Goal: Information Seeking & Learning: Learn about a topic

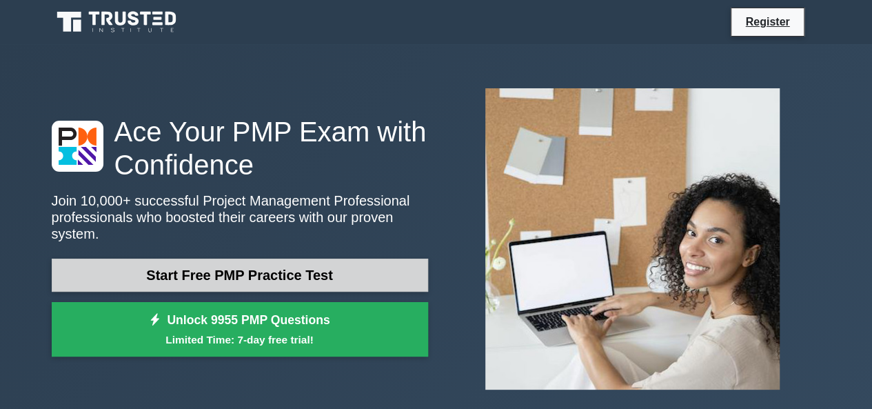
click at [95, 274] on link "Start Free PMP Practice Test" at bounding box center [240, 275] width 377 height 33
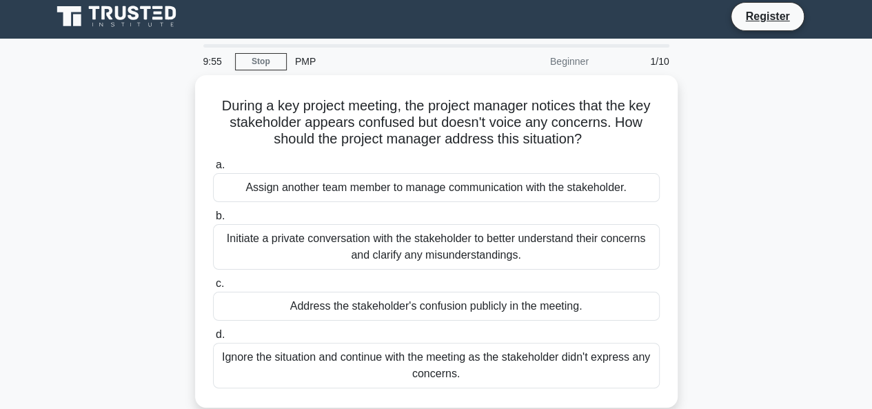
scroll to position [6, 0]
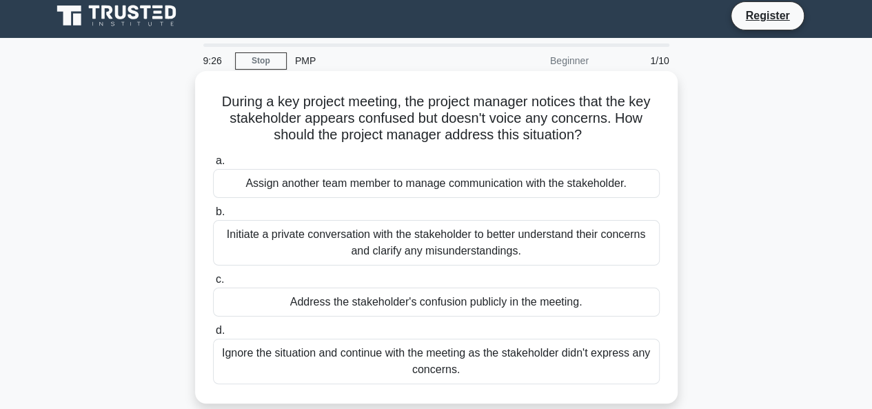
click at [221, 236] on div "Initiate a private conversation with the stakeholder to better understand their…" at bounding box center [436, 243] width 447 height 46
click at [213, 217] on input "b. Initiate a private conversation with the stakeholder to better understand th…" at bounding box center [213, 212] width 0 height 9
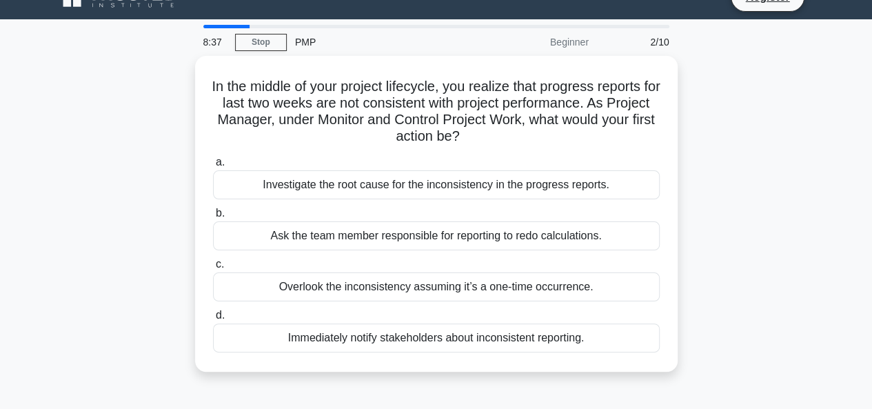
scroll to position [26, 0]
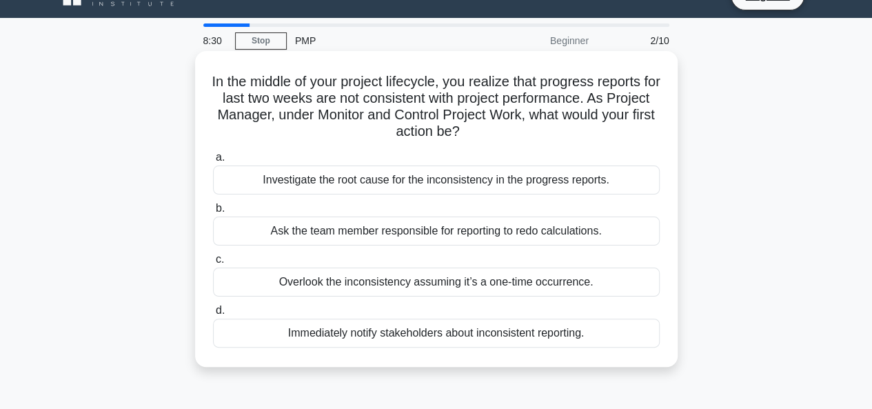
click at [228, 192] on div "Investigate the root cause for the inconsistency in the progress reports." at bounding box center [436, 180] width 447 height 29
click at [213, 162] on input "a. Investigate the root cause for the inconsistency in the progress reports." at bounding box center [213, 157] width 0 height 9
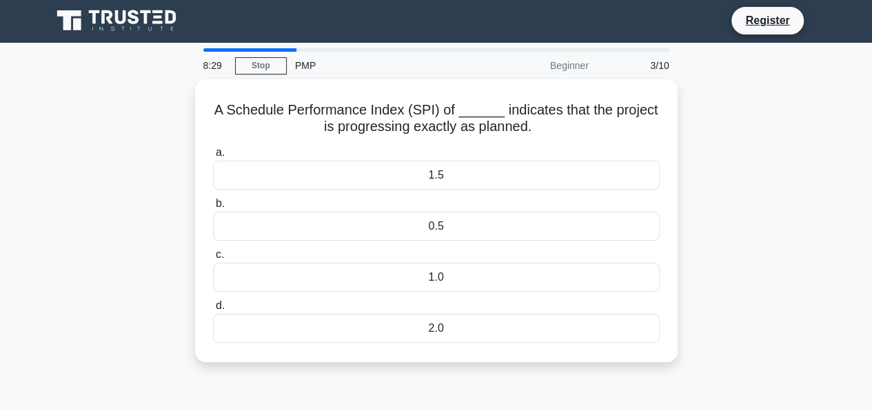
scroll to position [0, 0]
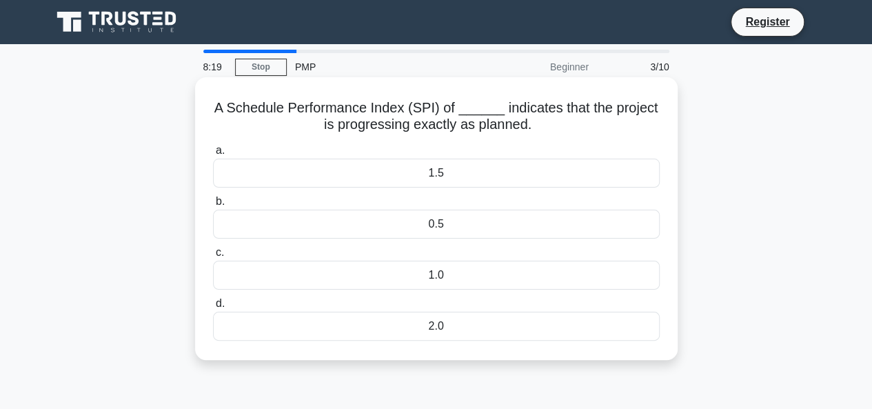
click at [225, 237] on div "0.5" at bounding box center [436, 224] width 447 height 29
click at [213, 206] on input "b. 0.5" at bounding box center [213, 201] width 0 height 9
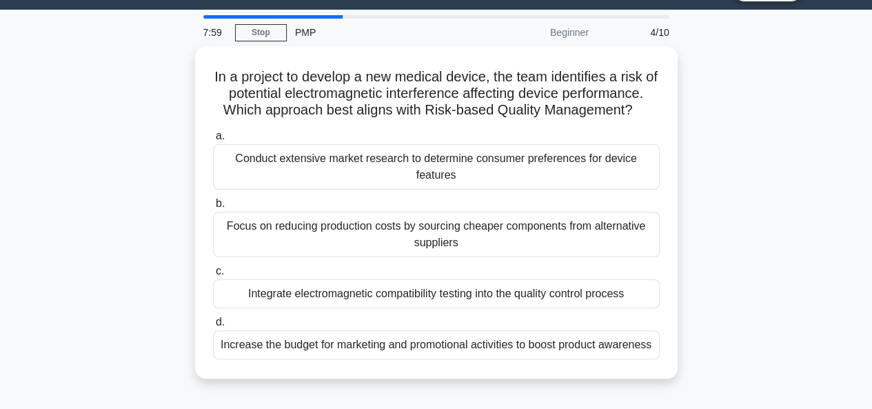
scroll to position [36, 0]
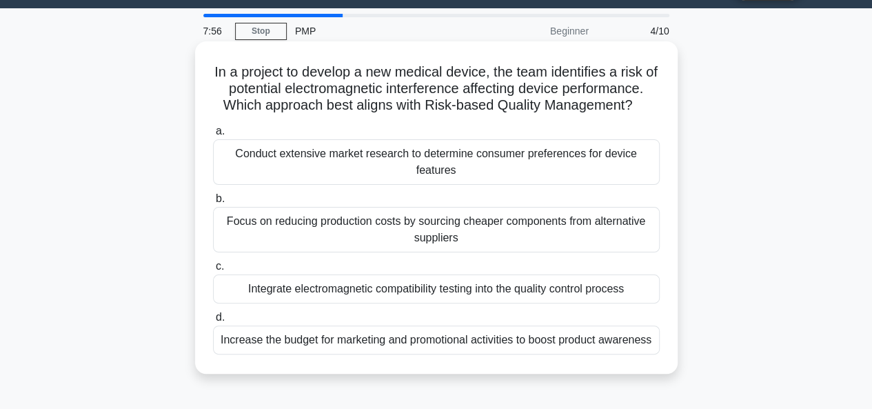
click at [219, 294] on div "Integrate electromagnetic compatibility testing into the quality control process" at bounding box center [436, 288] width 447 height 29
click at [213, 271] on input "c. Integrate electromagnetic compatibility testing into the quality control pro…" at bounding box center [213, 266] width 0 height 9
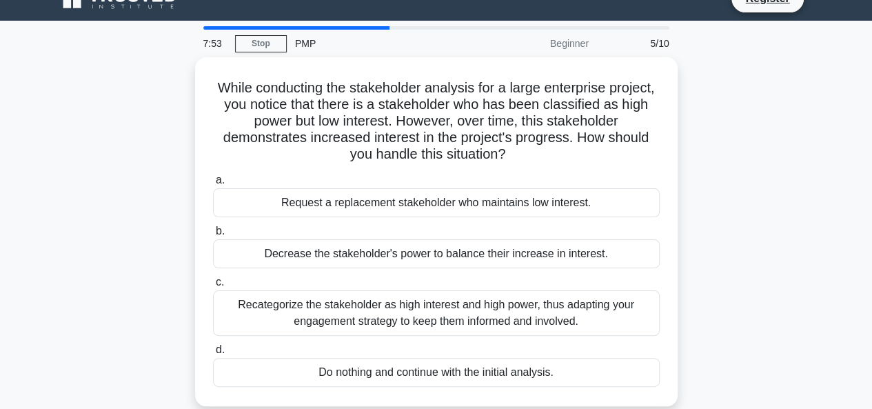
scroll to position [25, 0]
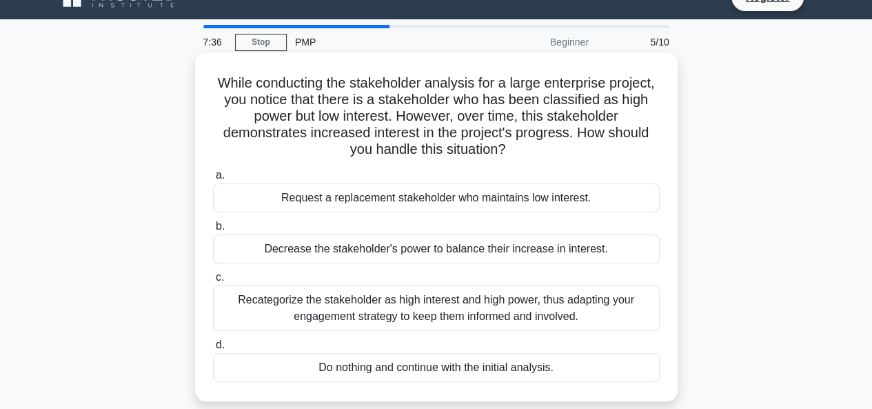
click at [217, 301] on div "Recategorize the stakeholder as high interest and high power, thus adapting you…" at bounding box center [436, 309] width 447 height 46
click at [213, 282] on input "c. Recategorize the stakeholder as high interest and high power, thus adapting …" at bounding box center [213, 277] width 0 height 9
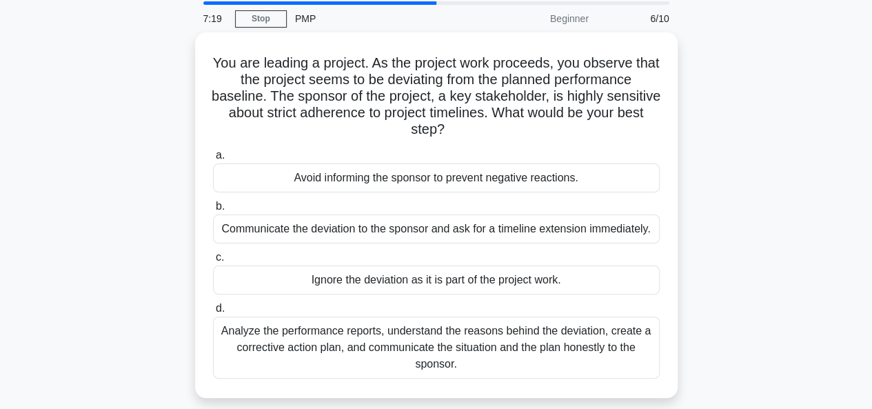
scroll to position [50, 0]
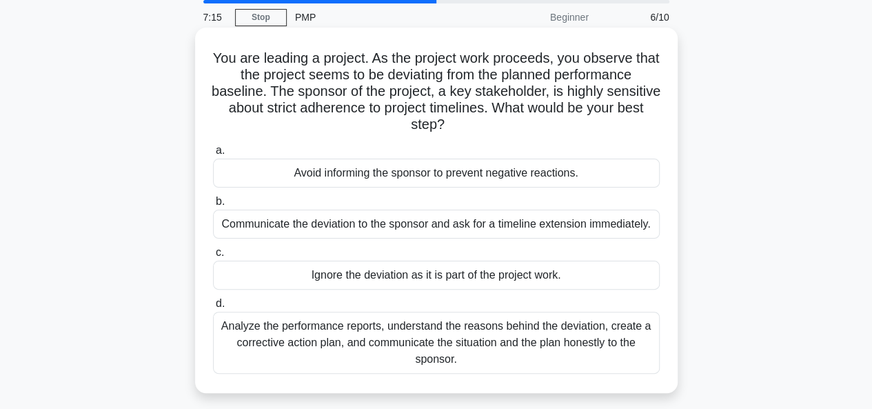
click at [232, 336] on div "Analyze the performance reports, understand the reasons behind the deviation, c…" at bounding box center [436, 343] width 447 height 62
click at [213, 308] on input "d. Analyze the performance reports, understand the reasons behind the deviation…" at bounding box center [213, 303] width 0 height 9
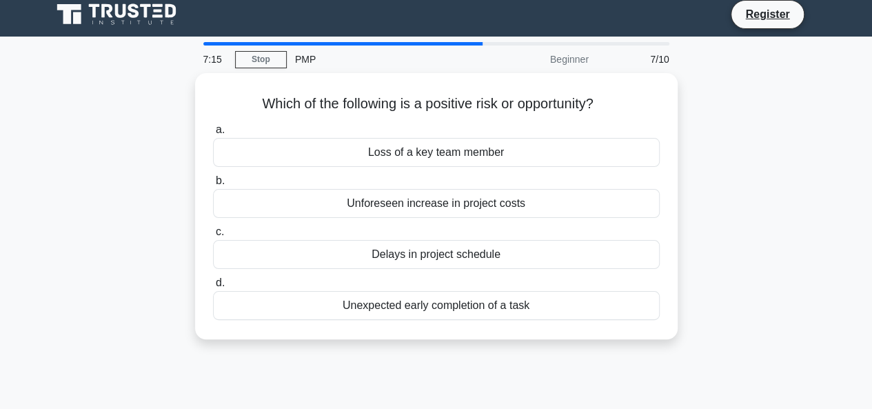
scroll to position [0, 0]
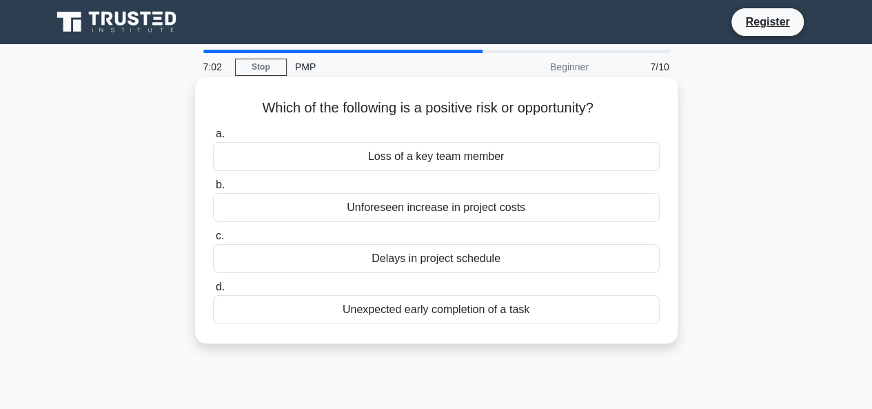
click at [221, 262] on div "Delays in project schedule" at bounding box center [436, 258] width 447 height 29
click at [213, 241] on input "c. Delays in project schedule" at bounding box center [213, 236] width 0 height 9
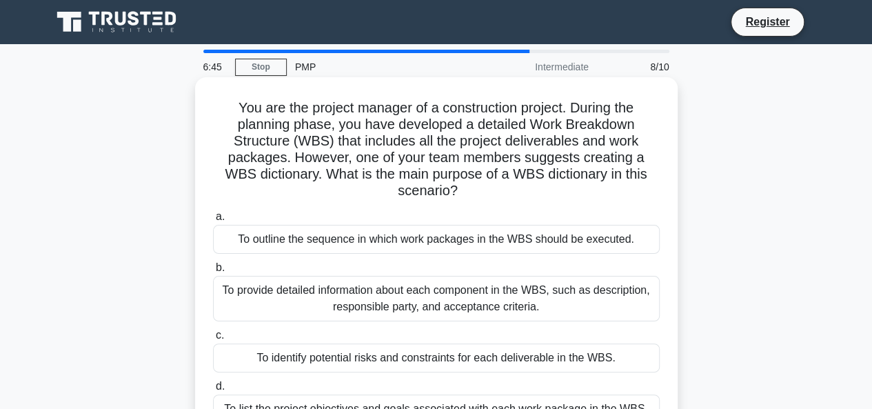
click at [229, 298] on div "To provide detailed information about each component in the WBS, such as descri…" at bounding box center [436, 299] width 447 height 46
click at [213, 272] on input "b. To provide detailed information about each component in the WBS, such as des…" at bounding box center [213, 267] width 0 height 9
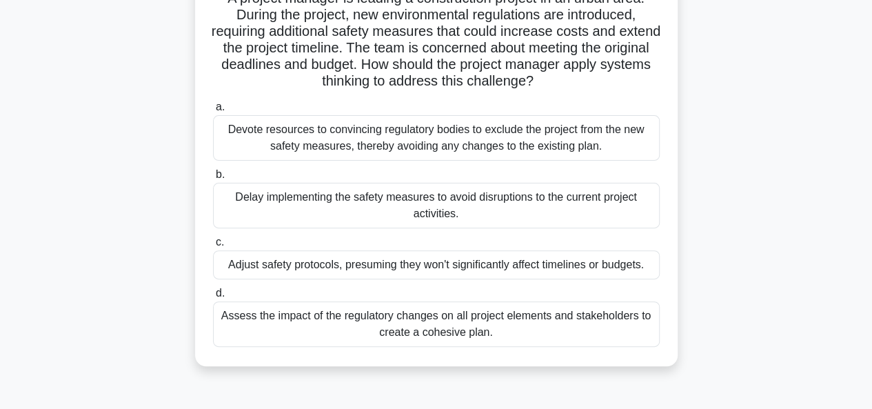
scroll to position [114, 0]
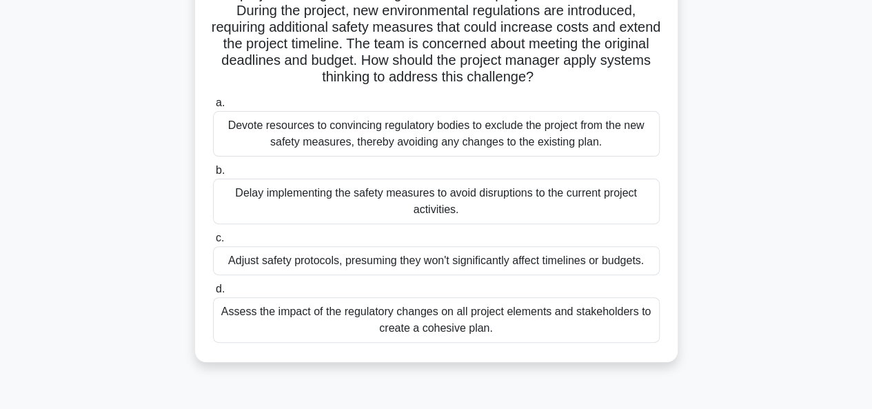
click at [219, 323] on div "Assess the impact of the regulatory changes on all project elements and stakeho…" at bounding box center [436, 320] width 447 height 46
click at [213, 294] on input "d. Assess the impact of the regulatory changes on all project elements and stak…" at bounding box center [213, 289] width 0 height 9
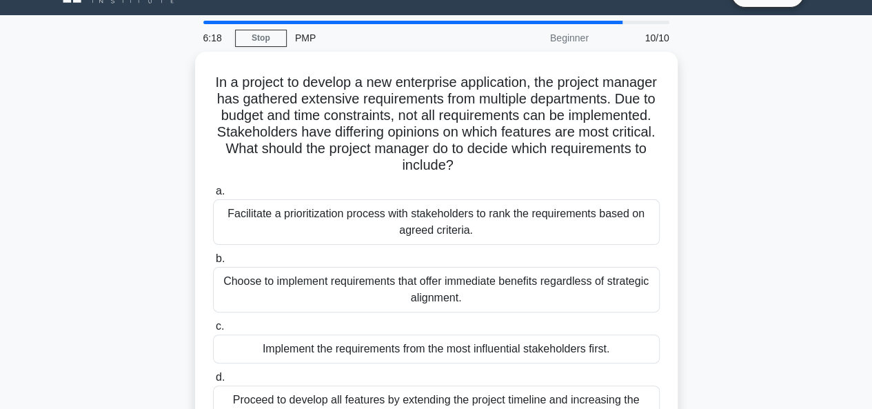
scroll to position [34, 0]
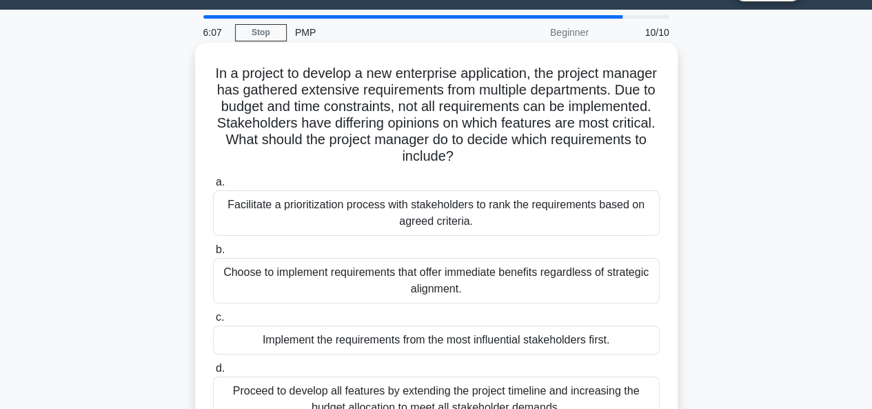
click at [222, 208] on div "Facilitate a prioritization process with stakeholders to rank the requirements …" at bounding box center [436, 213] width 447 height 46
click at [213, 187] on input "a. Facilitate a prioritization process with stakeholders to rank the requiremen…" at bounding box center [213, 182] width 0 height 9
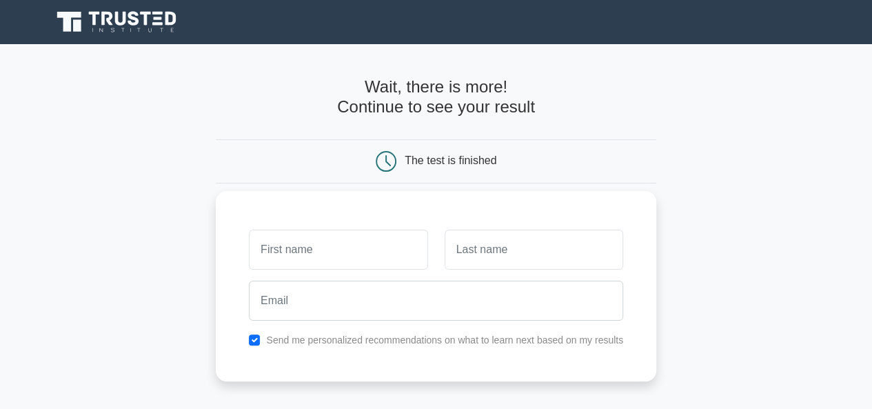
click at [410, 248] on input "text" at bounding box center [338, 250] width 179 height 40
type input "Afua"
click at [501, 252] on input "text" at bounding box center [534, 250] width 179 height 40
type input "Akuoko"
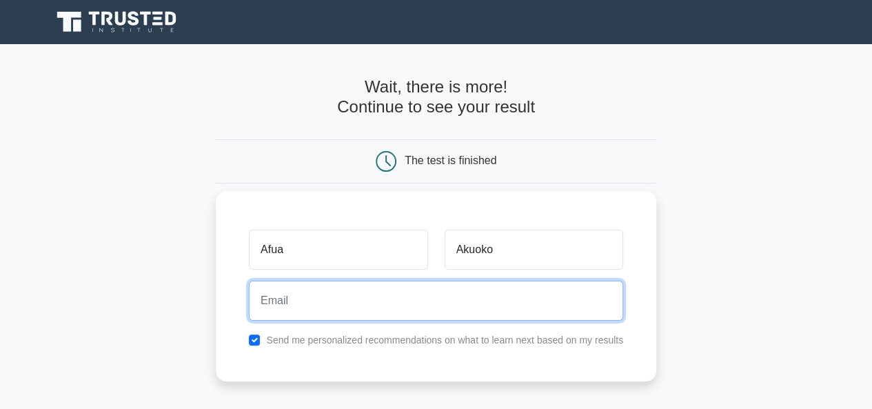
click at [469, 303] on input "email" at bounding box center [436, 301] width 375 height 40
type input "afuanseami@gmail.com"
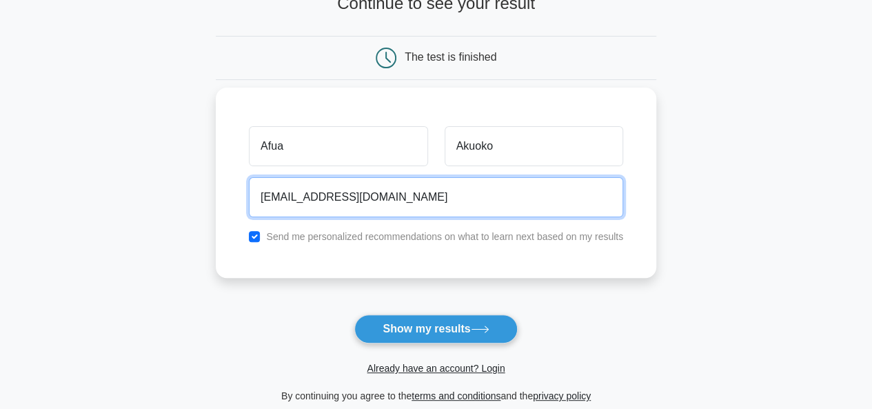
scroll to position [114, 0]
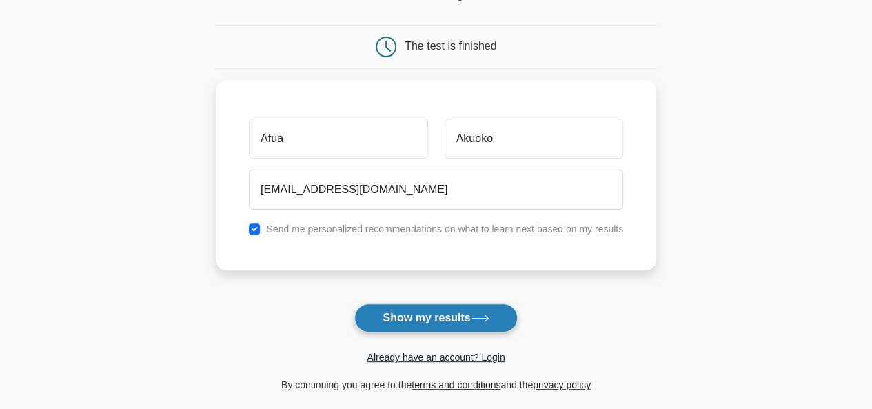
click at [471, 322] on button "Show my results" at bounding box center [436, 317] width 163 height 29
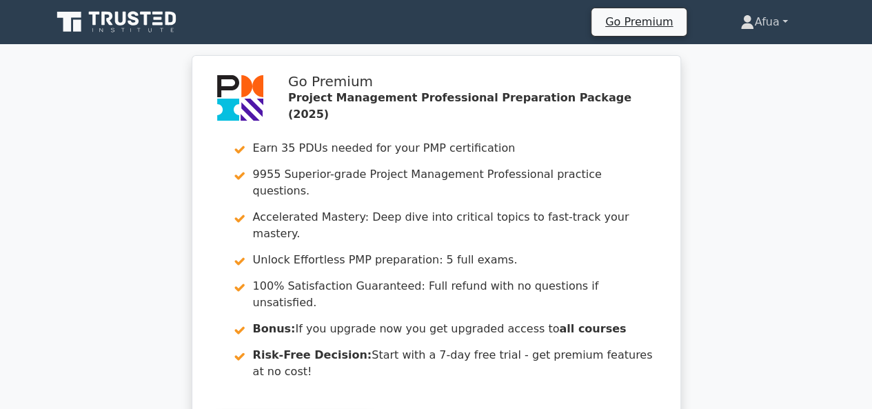
click at [793, 10] on link "Afua" at bounding box center [764, 22] width 113 height 28
click at [765, 43] on link "Profile" at bounding box center [762, 54] width 109 height 22
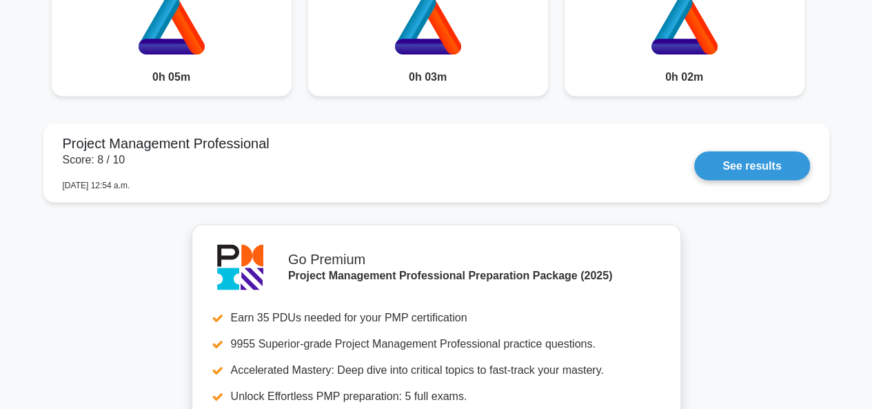
scroll to position [1231, 0]
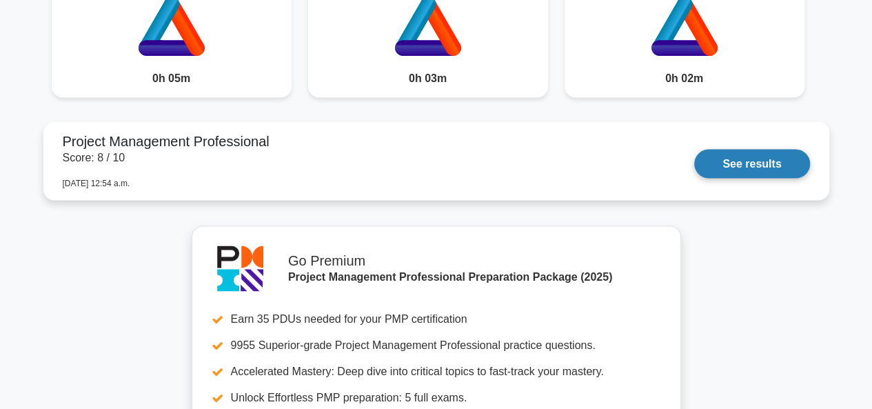
click at [763, 166] on link "See results" at bounding box center [752, 163] width 115 height 29
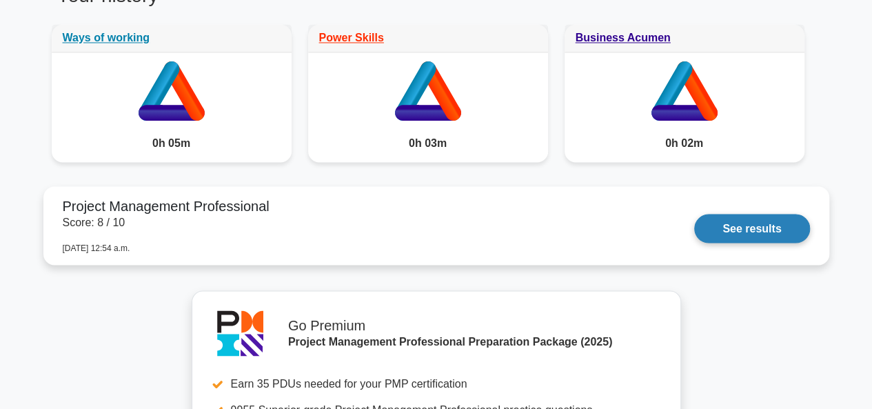
scroll to position [1167, 0]
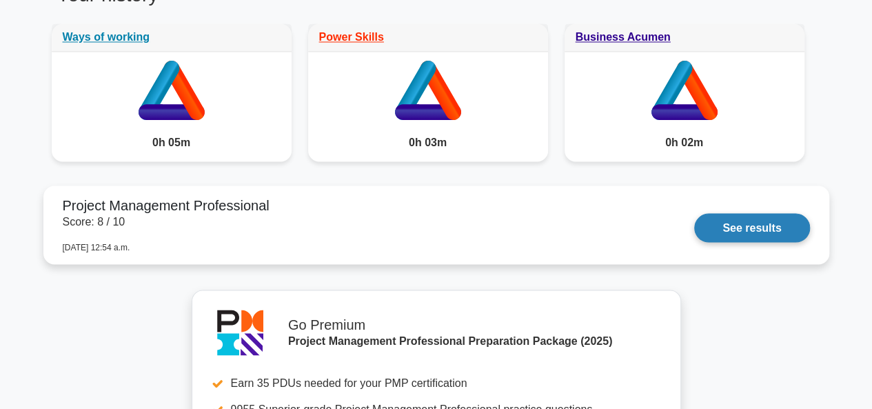
click at [695, 232] on link "See results" at bounding box center [752, 227] width 115 height 29
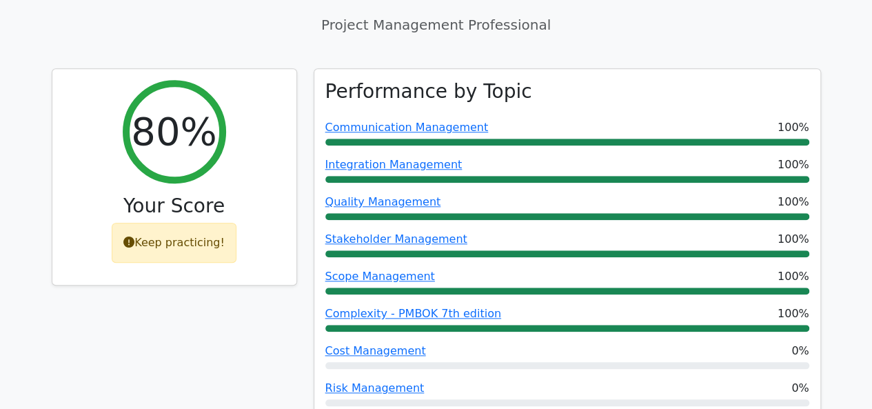
scroll to position [552, 0]
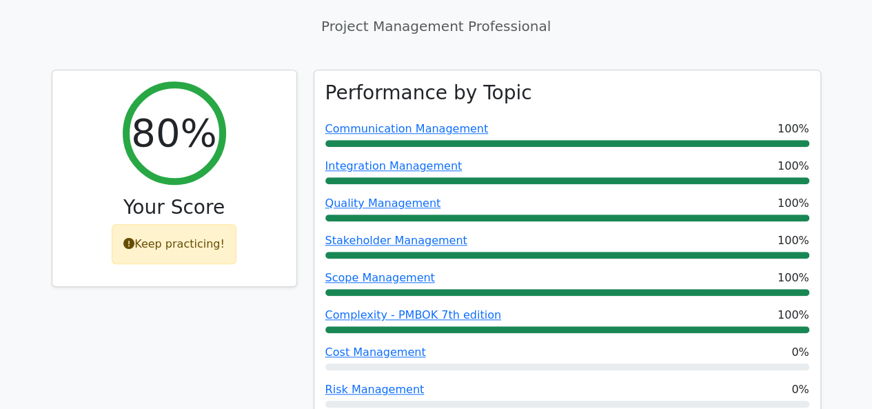
click at [111, 272] on div "80% Your Score Keep practicing!" at bounding box center [174, 259] width 262 height 378
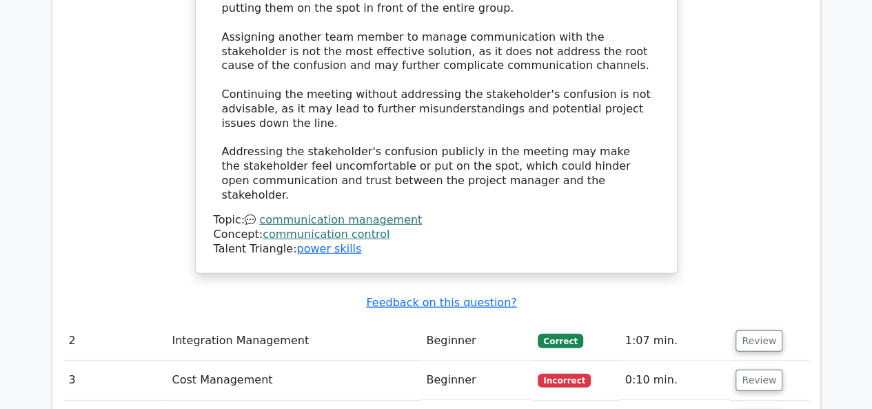
scroll to position [1747, 0]
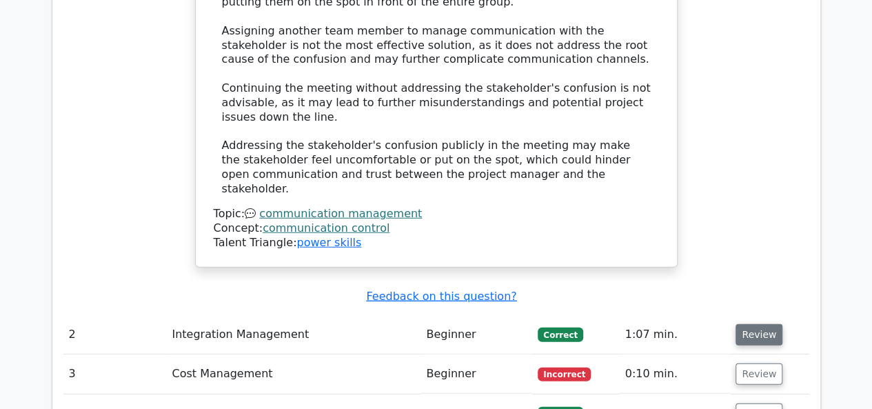
click at [761, 324] on button "Review" at bounding box center [759, 334] width 47 height 21
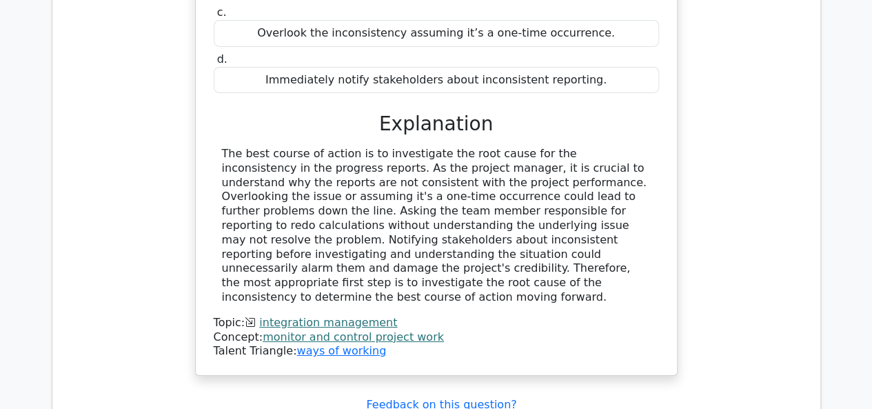
scroll to position [2287, 0]
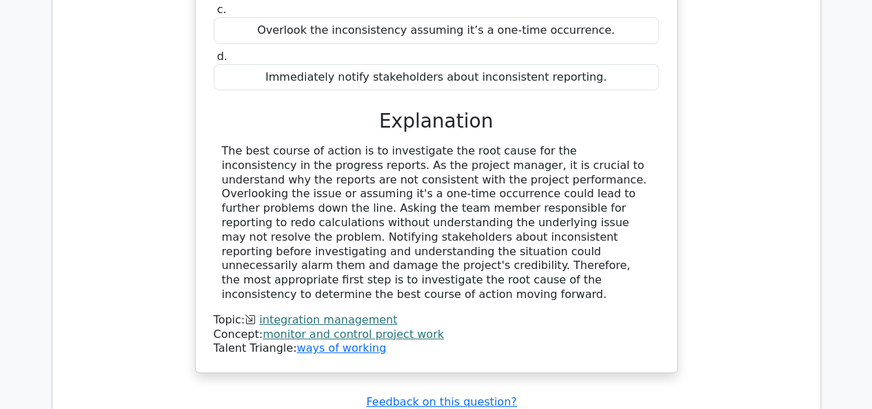
scroll to position [2596, 0]
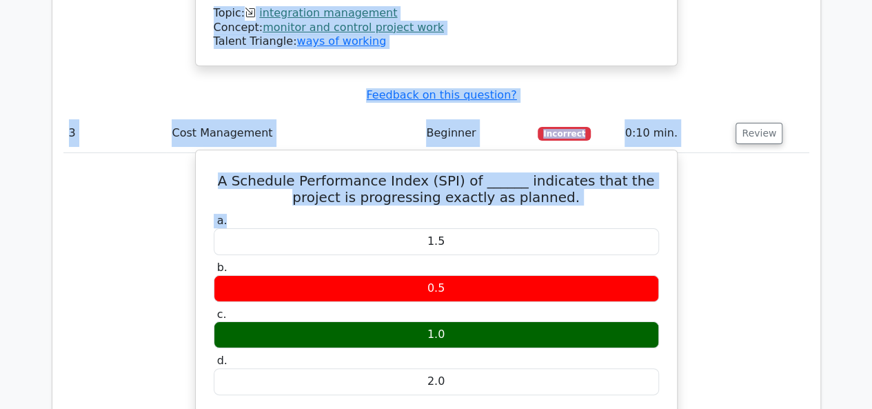
drag, startPoint x: 217, startPoint y: 188, endPoint x: 657, endPoint y: 57, distance: 458.5
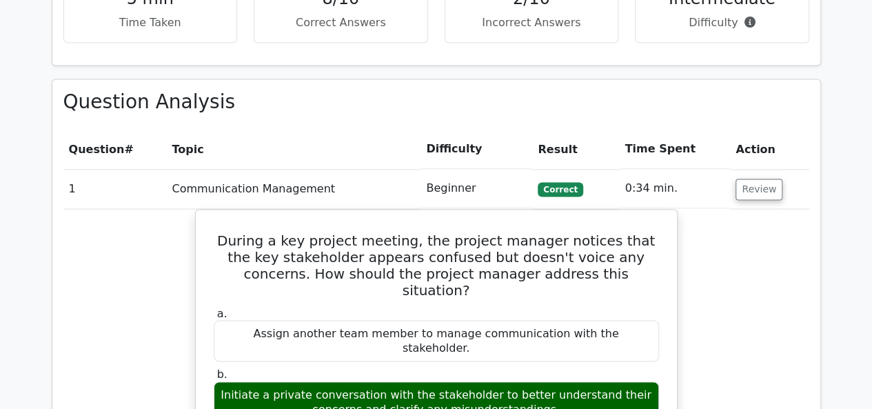
scroll to position [1109, 0]
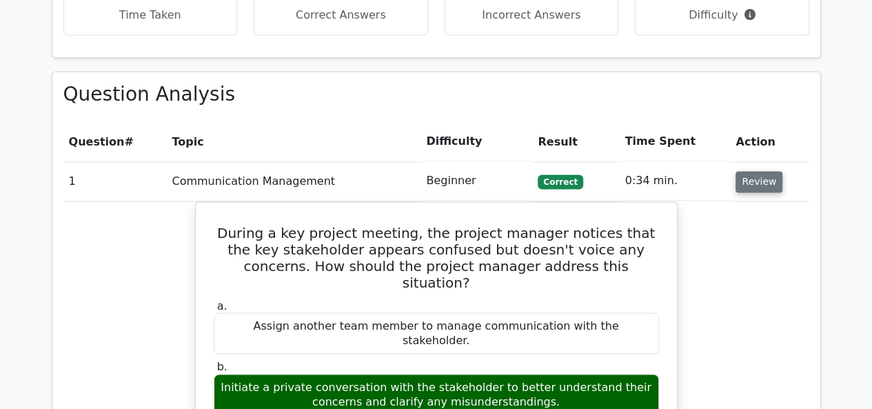
click at [761, 171] on button "Review" at bounding box center [759, 181] width 47 height 21
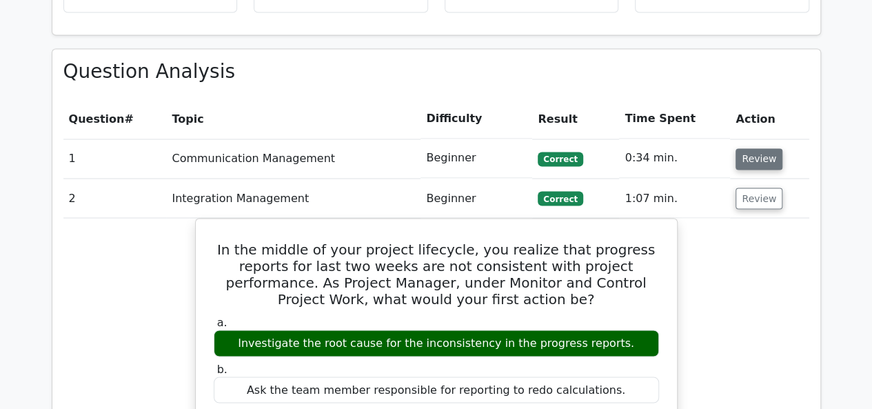
scroll to position [1130, 0]
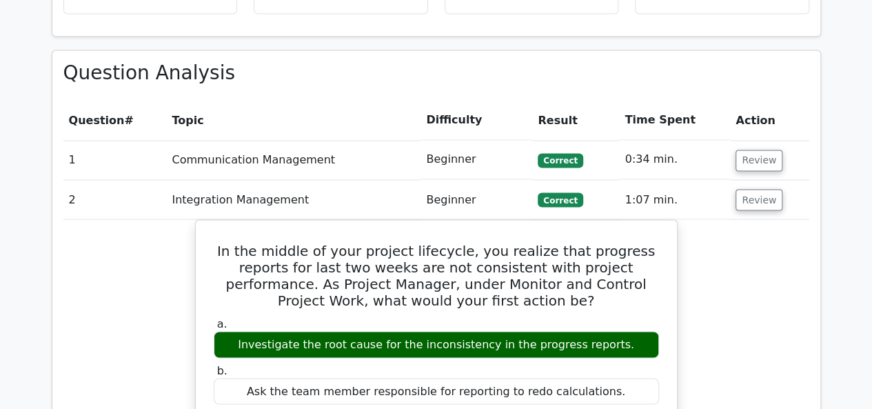
click at [359, 140] on td "Communication Management" at bounding box center [293, 159] width 254 height 39
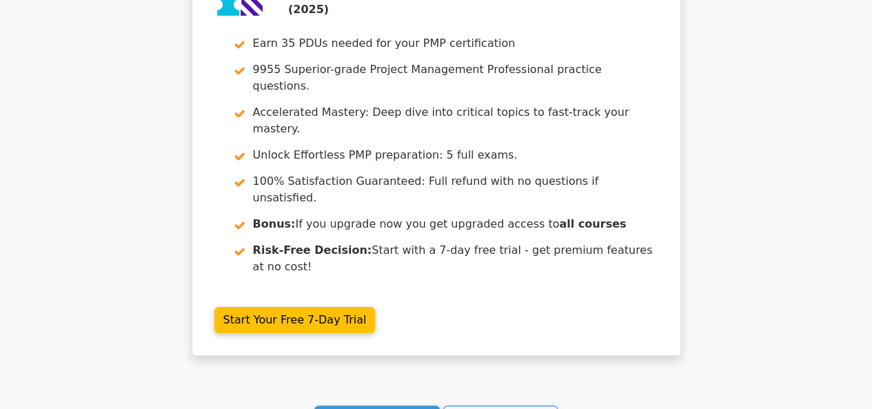
scroll to position [2557, 0]
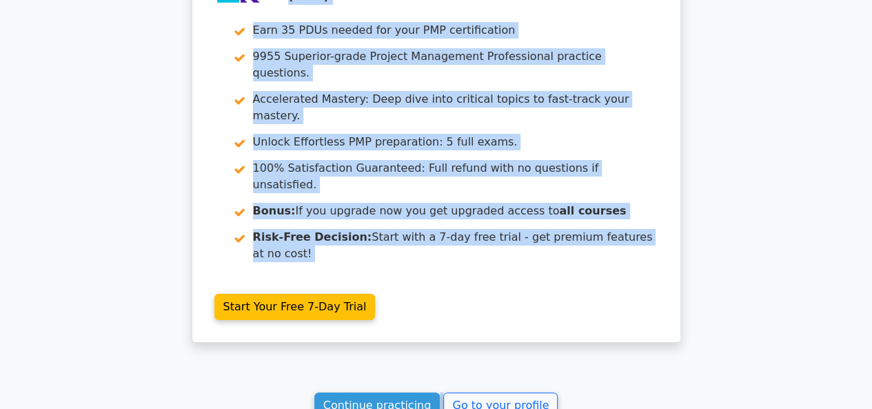
drag, startPoint x: 218, startPoint y: 178, endPoint x: 568, endPoint y: 234, distance: 354.2
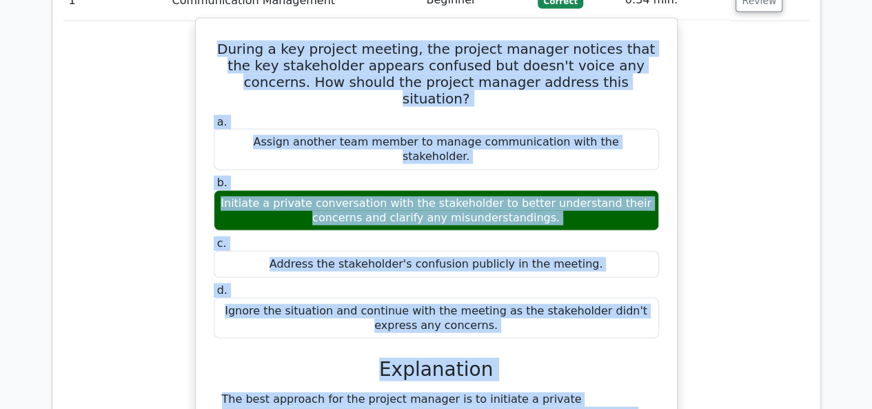
scroll to position [1288, 0]
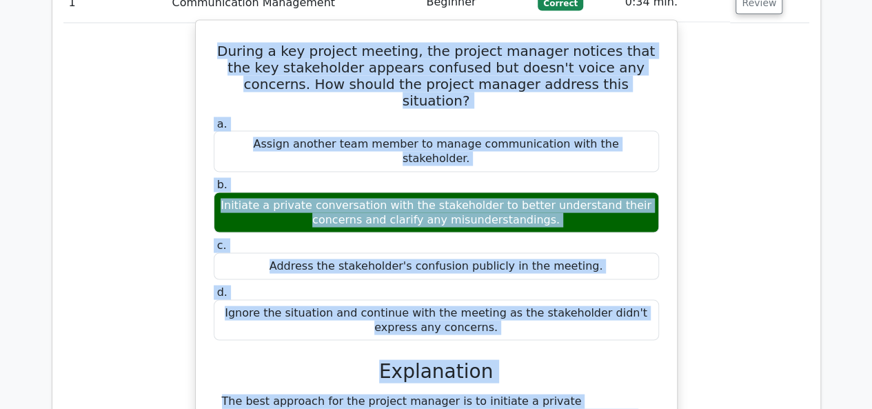
click at [595, 249] on div "a. Assign another team member to manage communication with the stakeholder. b. …" at bounding box center [436, 410] width 448 height 592
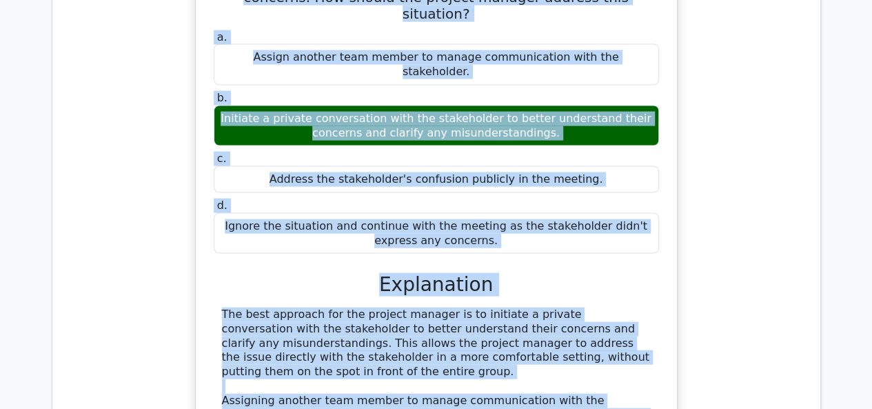
scroll to position [1426, 0]
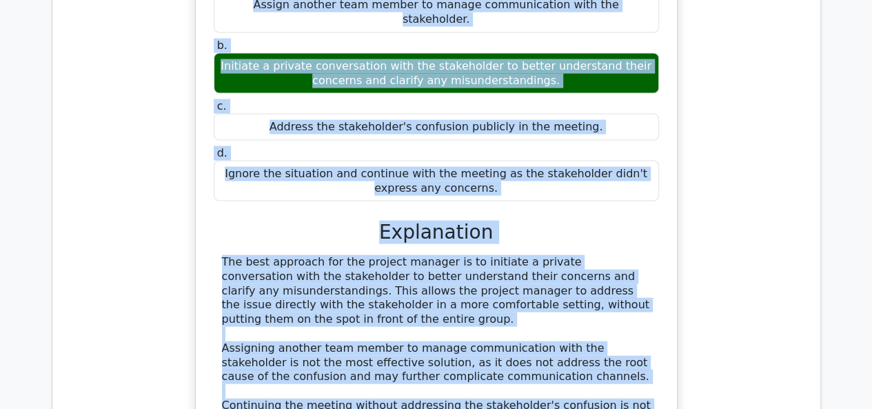
drag, startPoint x: 214, startPoint y: 101, endPoint x: 598, endPoint y: 364, distance: 464.9
click at [598, 364] on div "During a key project meeting, the project manager notices that the key stakehol…" at bounding box center [436, 233] width 470 height 692
copy div "During a key project meeting, the project manager notices that the key stakehol…"
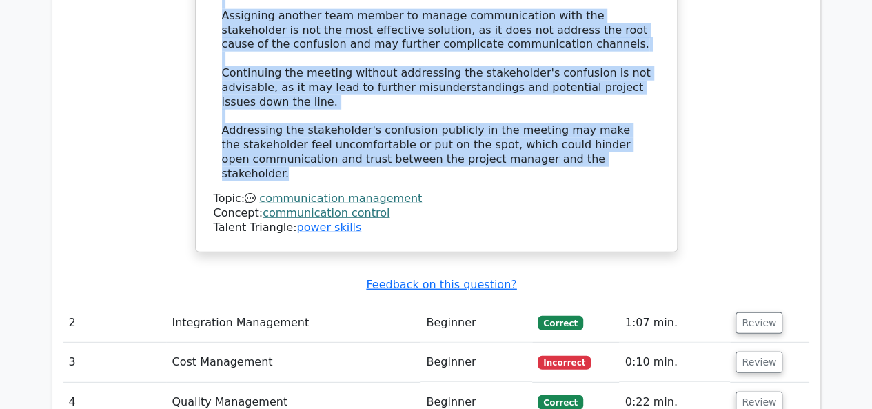
scroll to position [1760, 0]
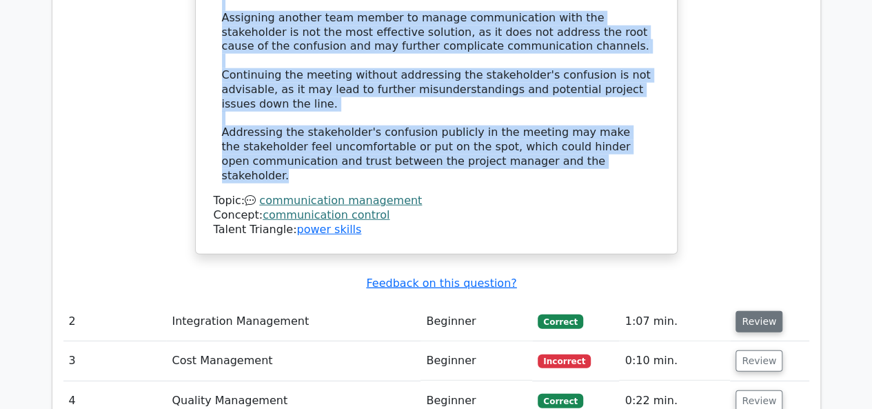
click at [759, 311] on button "Review" at bounding box center [759, 321] width 47 height 21
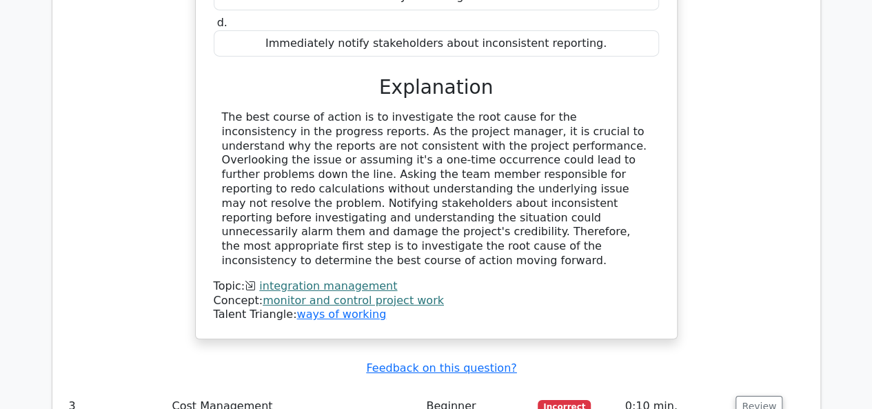
scroll to position [2350, 0]
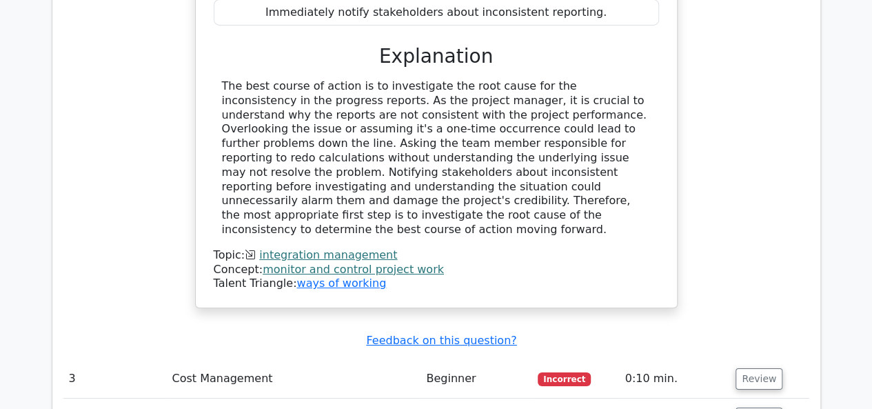
drag, startPoint x: 215, startPoint y: 224, endPoint x: 501, endPoint y: 68, distance: 325.6
click at [501, 68] on div "In the middle of your project lifecycle, you realize that progress reports for …" at bounding box center [436, 28] width 470 height 548
copy div "In the middle of your project lifecycle, you realize that progress reports for …"
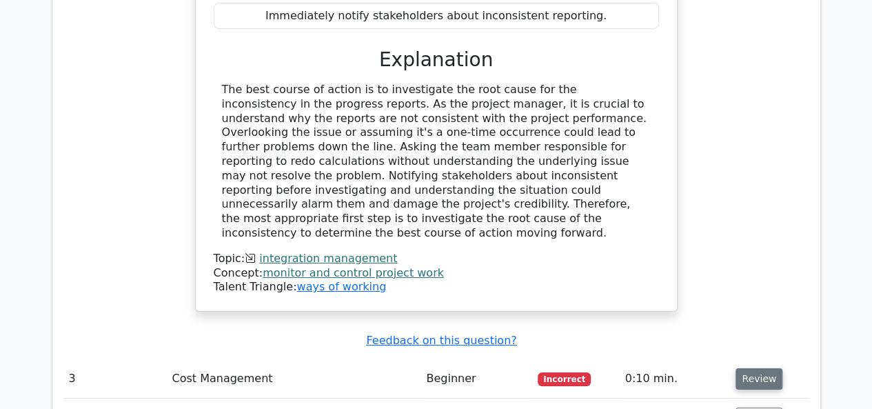
click at [759, 368] on button "Review" at bounding box center [759, 378] width 47 height 21
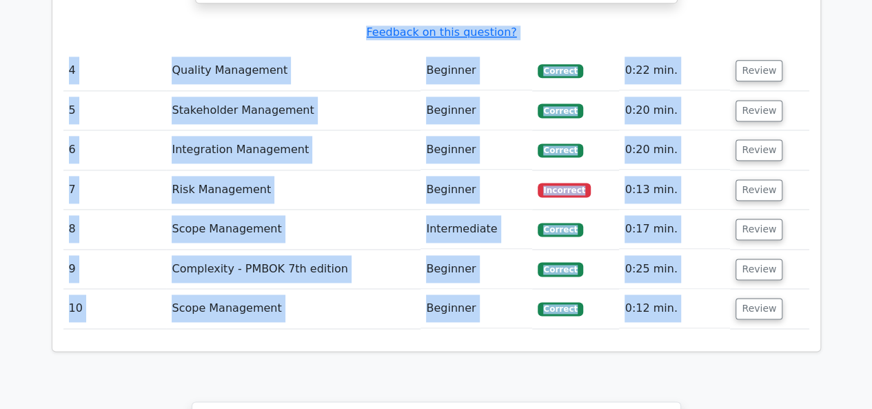
drag, startPoint x: 221, startPoint y: 266, endPoint x: 381, endPoint y: 189, distance: 178.0
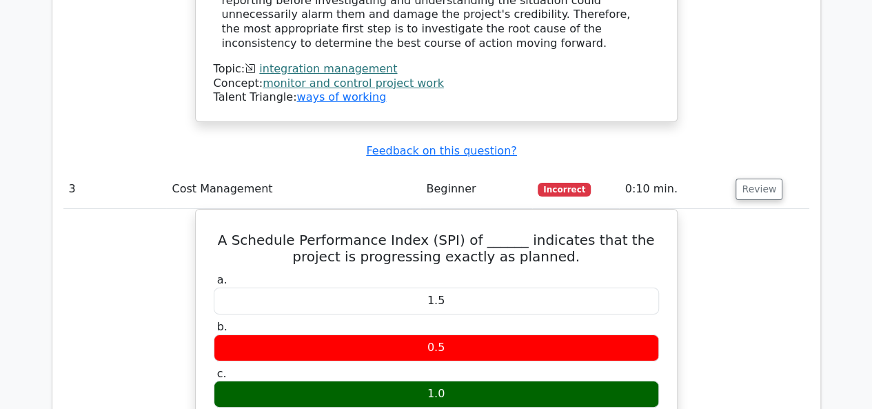
scroll to position [2540, 0]
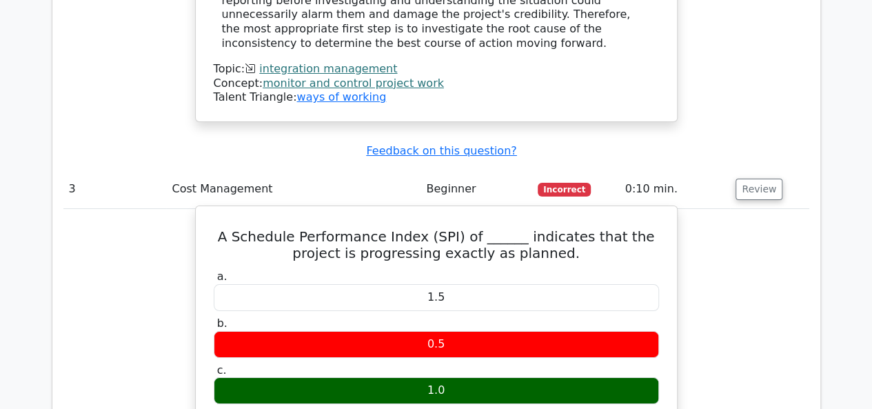
drag, startPoint x: 220, startPoint y: 77, endPoint x: 554, endPoint y: 272, distance: 387.0
copy div "A Schedule Performance Index (SPI) of ______ indicates that the project is prog…"
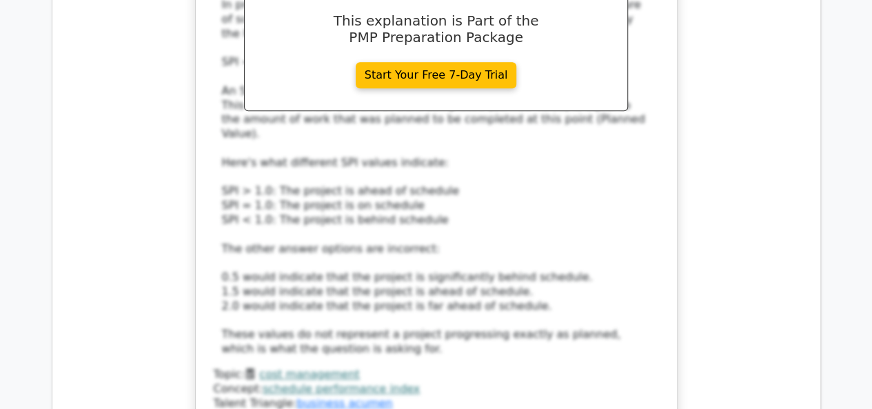
scroll to position [3084, 0]
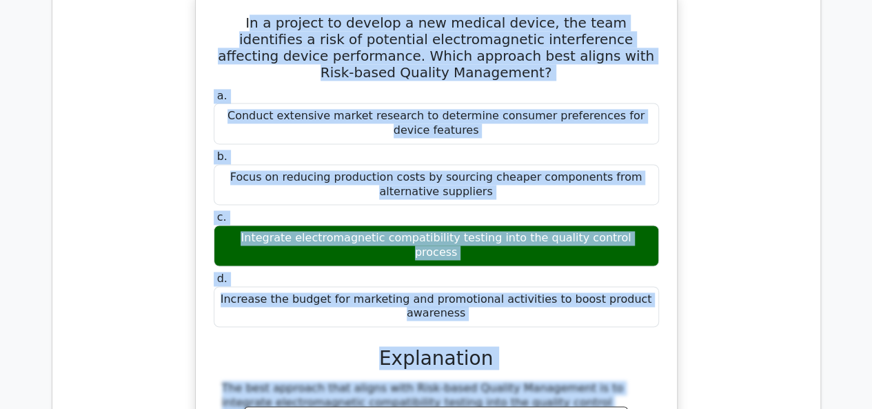
scroll to position [3601, 0]
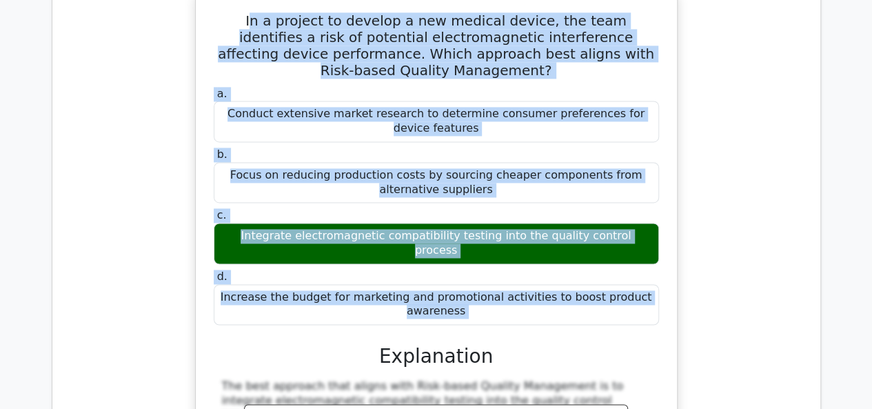
drag, startPoint x: 219, startPoint y: 344, endPoint x: 327, endPoint y: 139, distance: 232.3
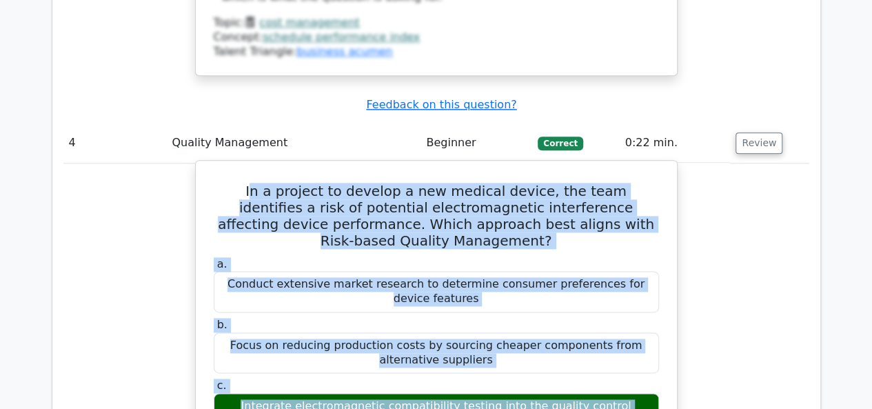
scroll to position [3428, 0]
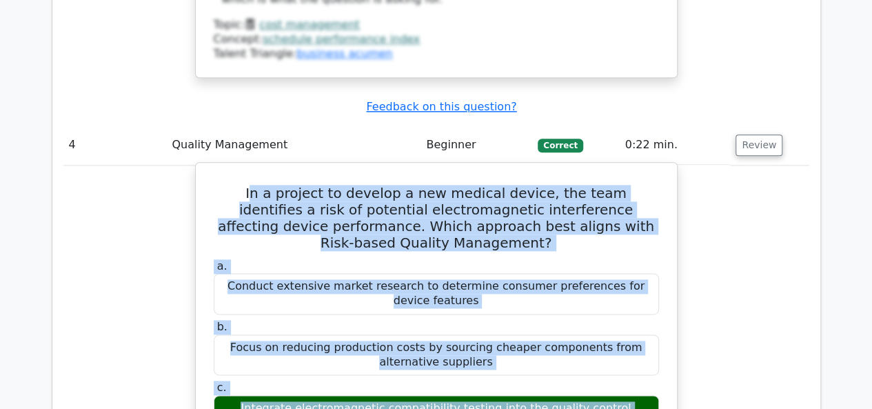
copy div "n a project to develop a new medical device, the team identifies a risk of pote…"
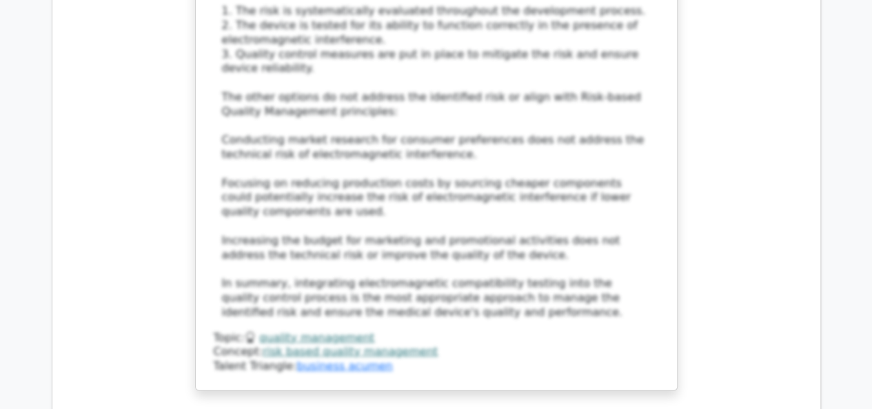
scroll to position [4168, 0]
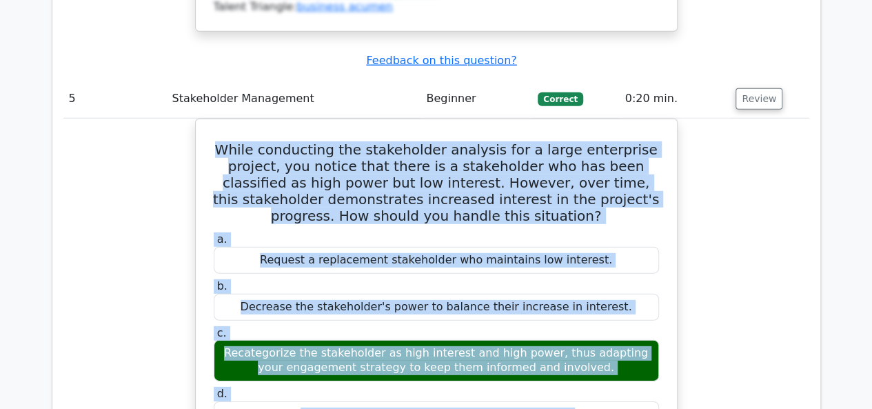
scroll to position [4855, 0]
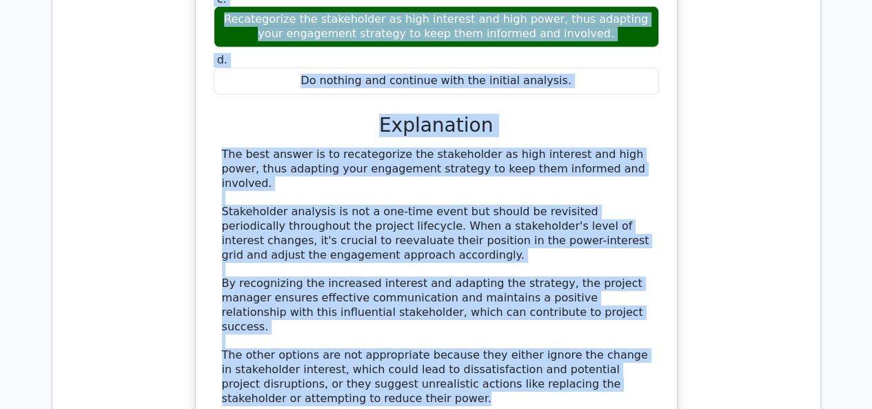
drag, startPoint x: 237, startPoint y: 245, endPoint x: 406, endPoint y: 109, distance: 216.3
click at [407, 109] on div "While conducting the stakeholder analysis for a large enterprise project, you n…" at bounding box center [436, 131] width 470 height 680
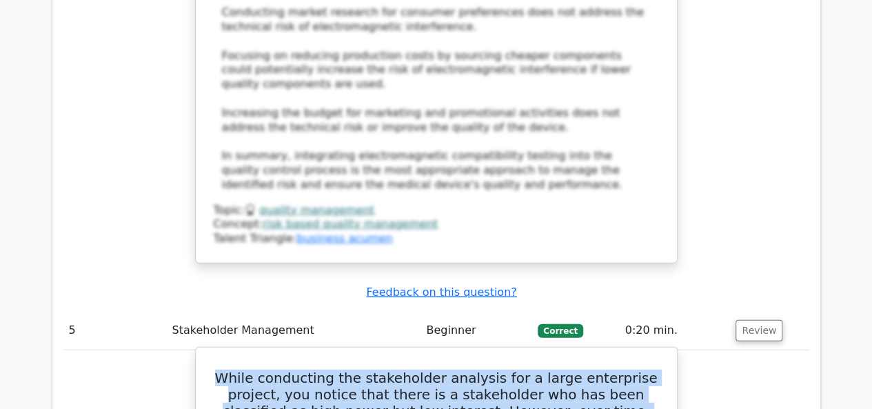
scroll to position [4287, 0]
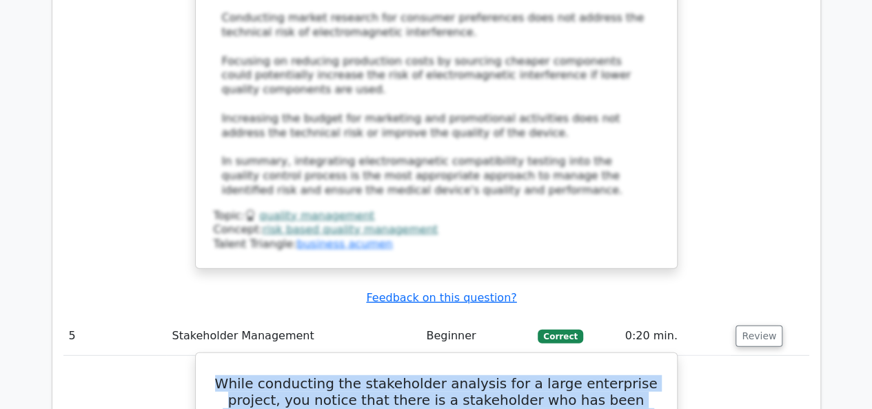
copy div "While conducting the stakeholder analysis for a large enterprise project, you n…"
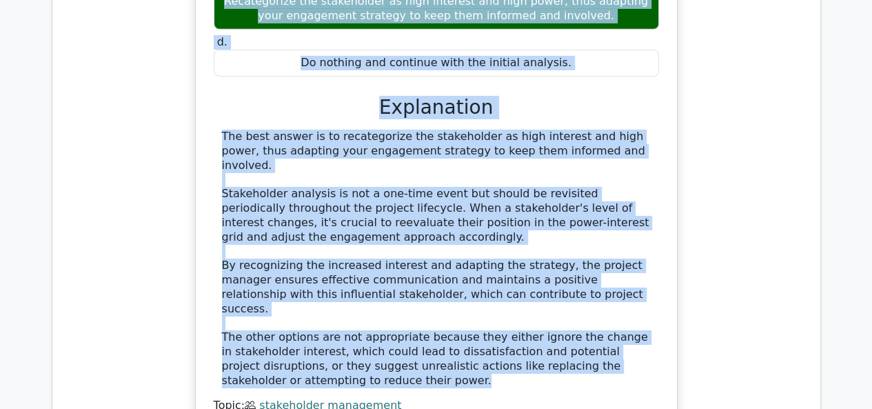
scroll to position [4873, 0]
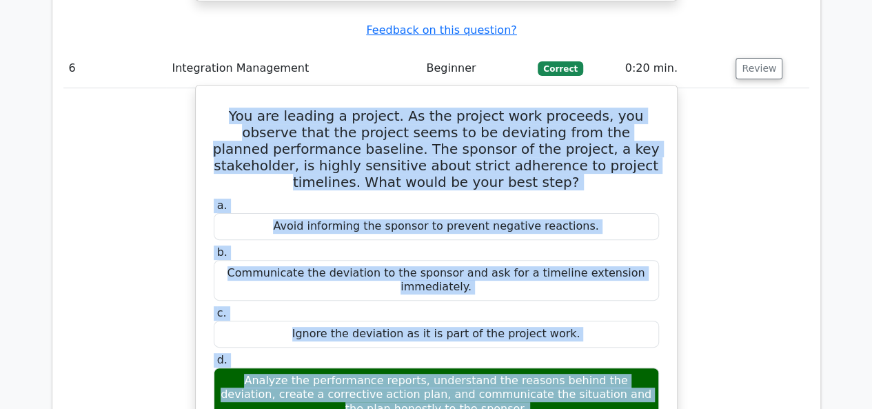
scroll to position [5309, 0]
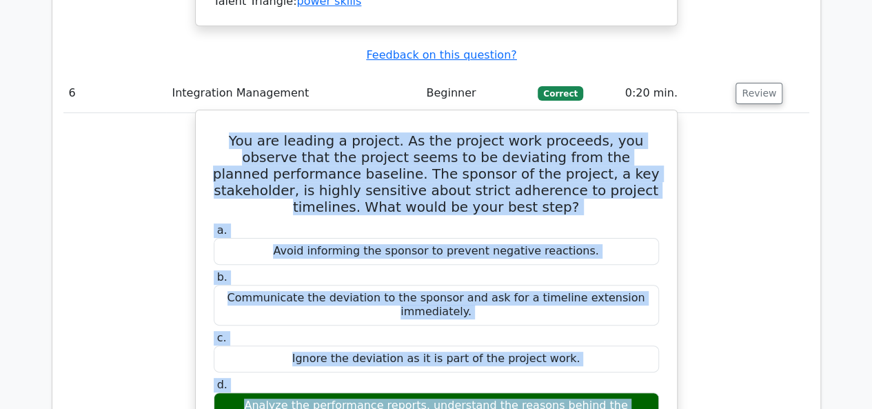
drag, startPoint x: 221, startPoint y: 292, endPoint x: 383, endPoint y: 247, distance: 168.3
copy div "You are leading a project. As the project work proceeds, you observe that the p…"
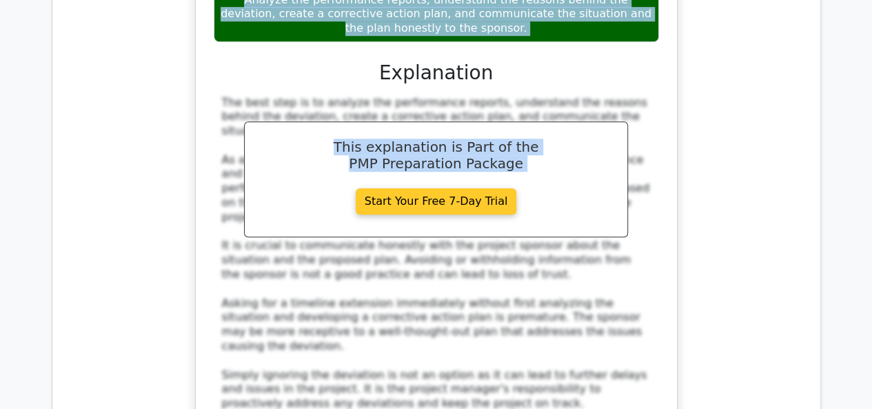
scroll to position [5715, 0]
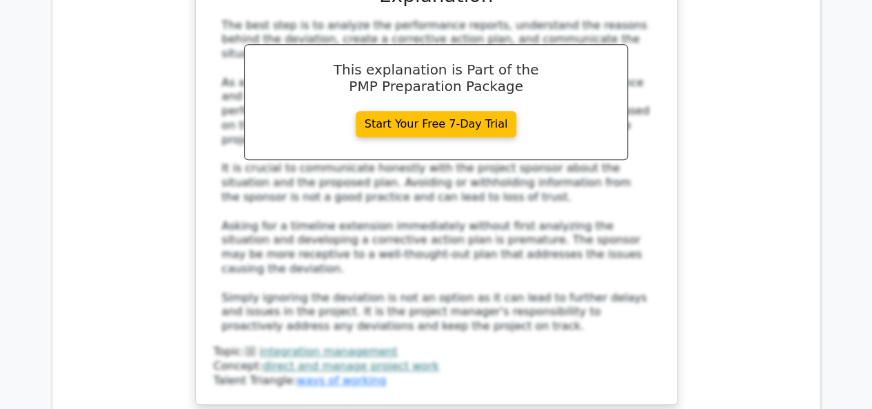
scroll to position [5835, 0]
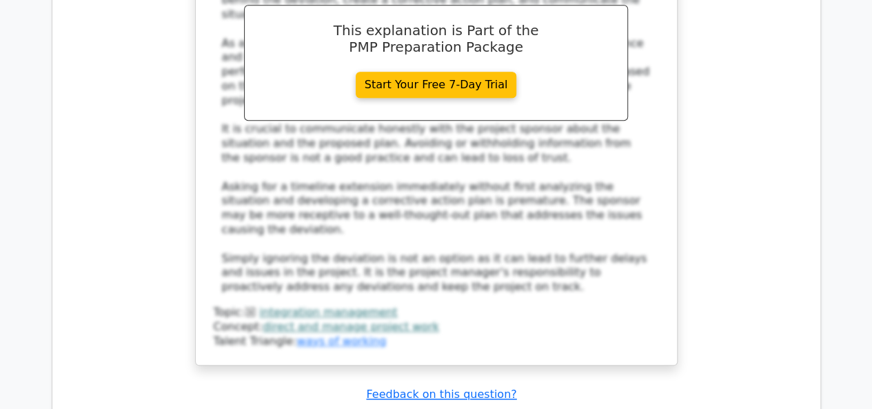
drag, startPoint x: 262, startPoint y: 268, endPoint x: 499, endPoint y: 361, distance: 254.9
copy div "Which of the following is a positive risk or opportunity? a. Loss of a key team…"
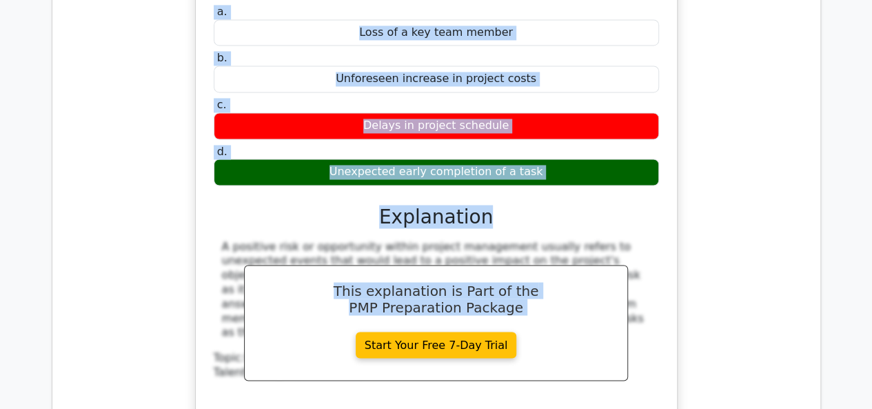
scroll to position [6329, 0]
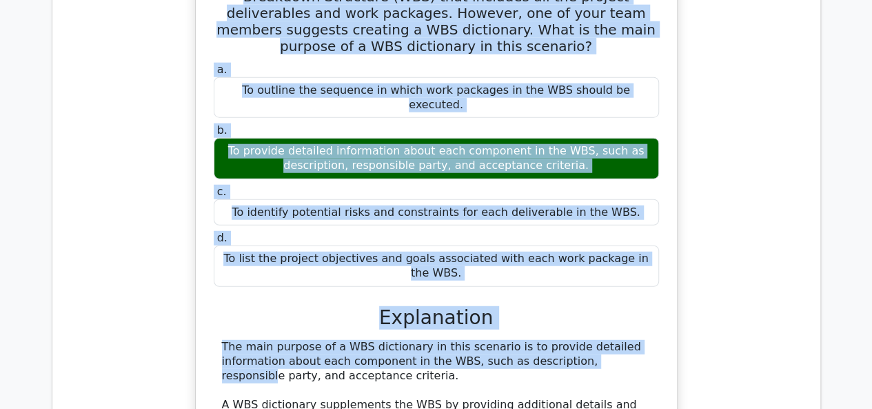
scroll to position [6925, 0]
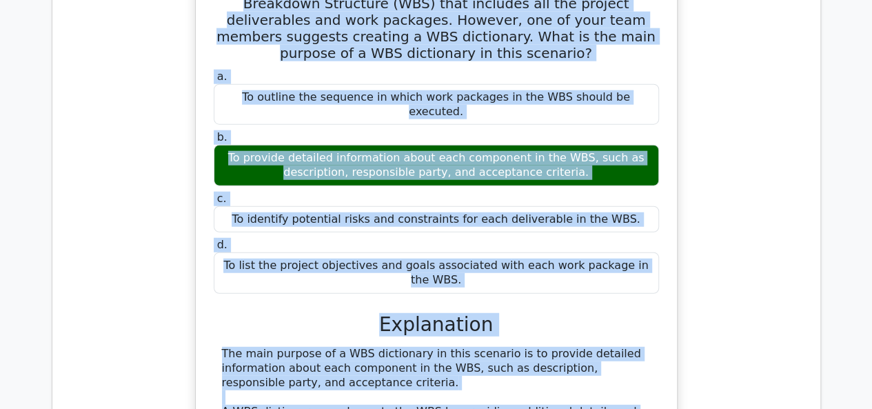
drag, startPoint x: 232, startPoint y: 231, endPoint x: 552, endPoint y: 293, distance: 326.0
click at [552, 293] on div "You are the project manager of a construction project. During the planning phas…" at bounding box center [436, 315] width 470 height 739
copy div "You are the project manager of a construction project. During the planning phas…"
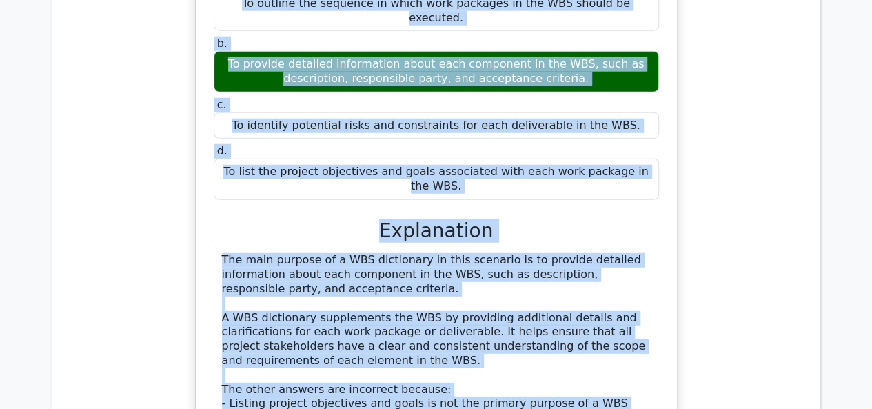
scroll to position [7028, 0]
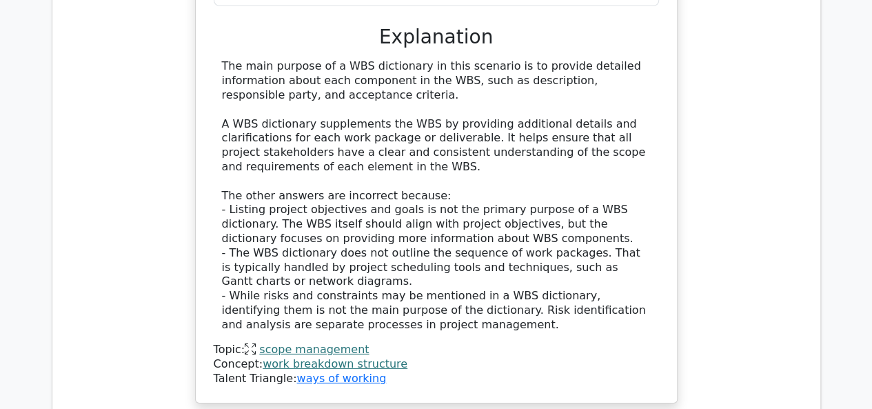
scroll to position [7216, 0]
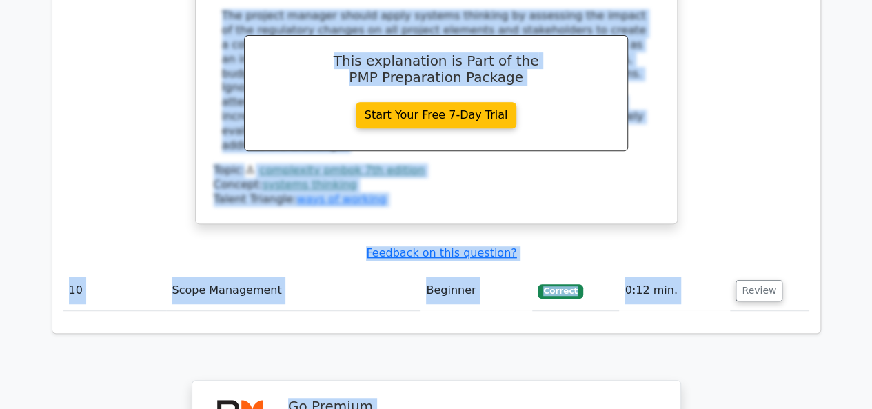
drag, startPoint x: 223, startPoint y: 154, endPoint x: 456, endPoint y: 127, distance: 234.7
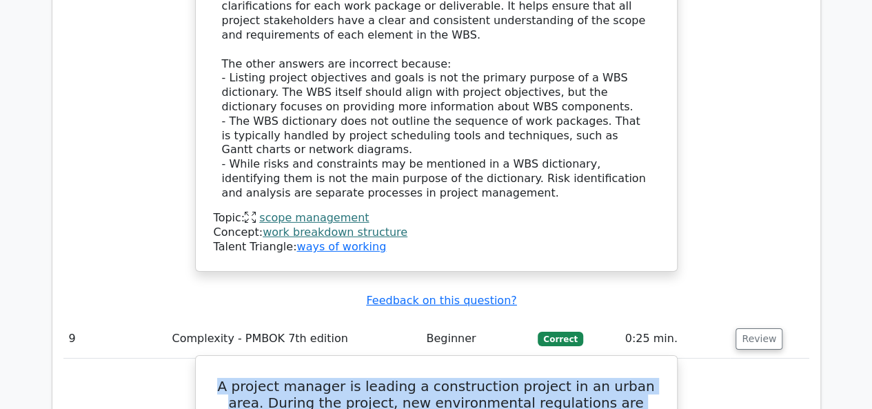
scroll to position [7330, 0]
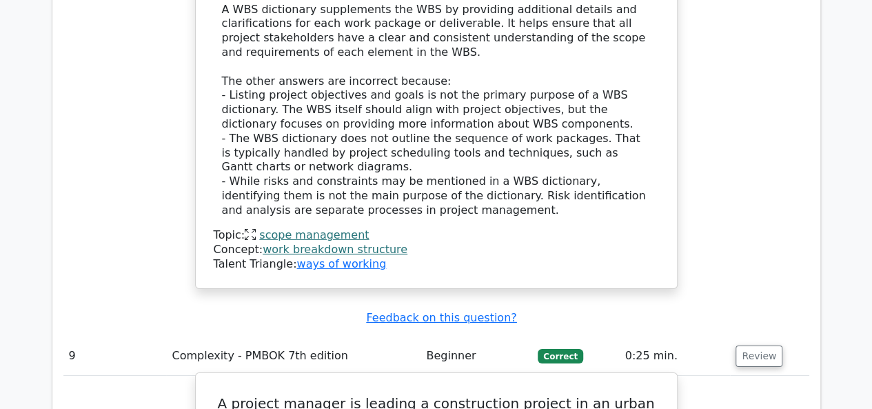
drag, startPoint x: 491, startPoint y: 391, endPoint x: 370, endPoint y: 210, distance: 218.3
drag, startPoint x: 370, startPoint y: 210, endPoint x: 225, endPoint y: 37, distance: 225.7
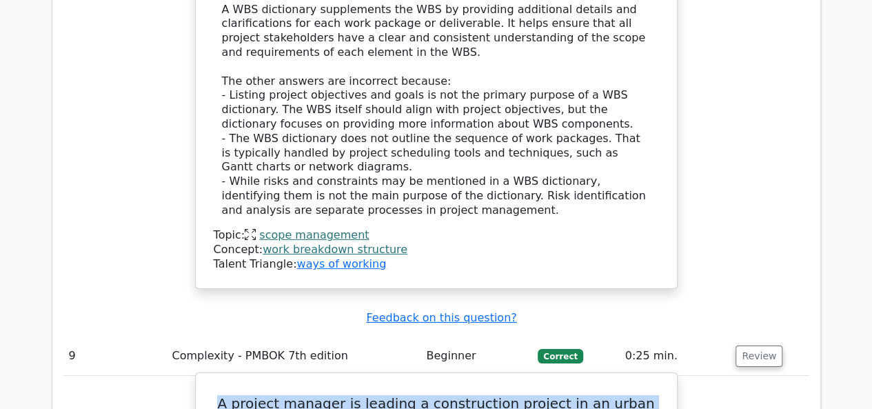
drag, startPoint x: 225, startPoint y: 37, endPoint x: 550, endPoint y: 375, distance: 469.2
copy div "A project manager is leading a construction project in an urban area. During th…"
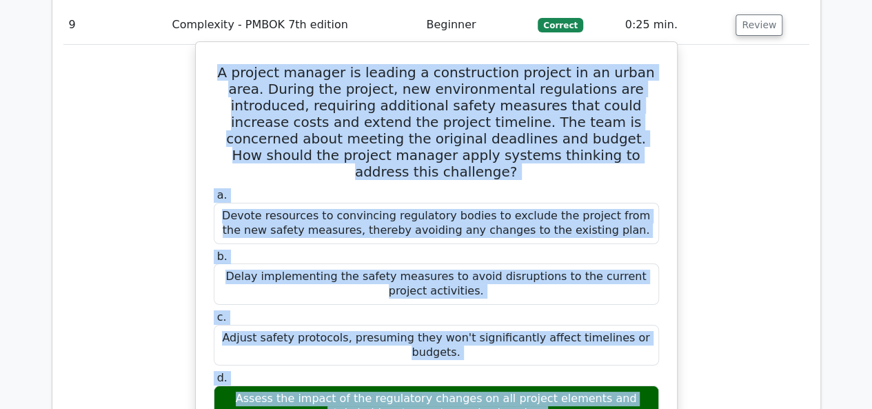
scroll to position [7667, 0]
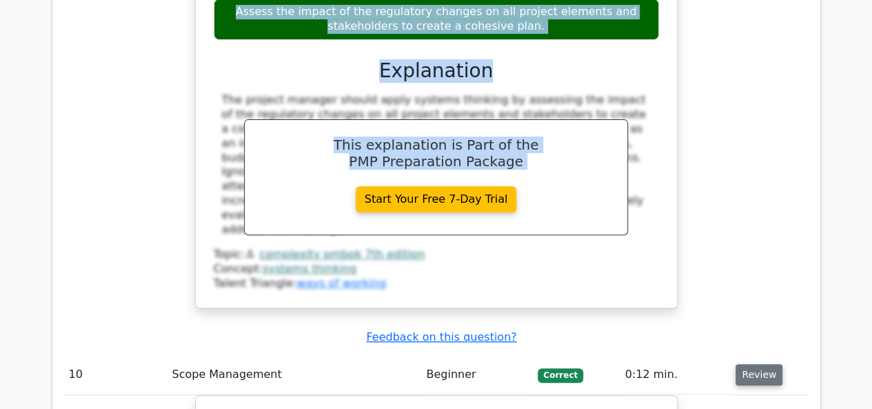
scroll to position [8045, 0]
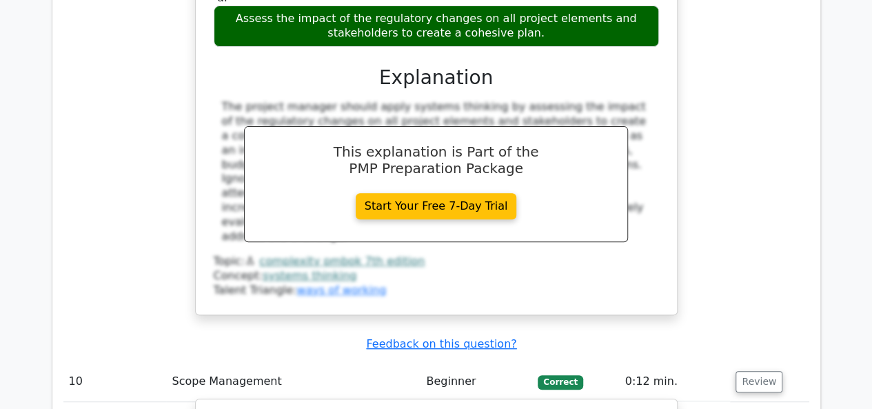
drag, startPoint x: 238, startPoint y: 26, endPoint x: 666, endPoint y: 365, distance: 546.4
copy div "In a project to develop a new enterprise application, the project manager has g…"
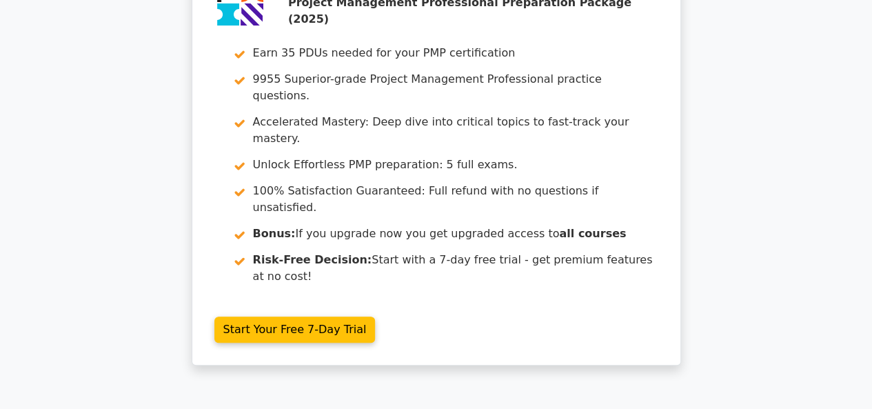
scroll to position [0, 0]
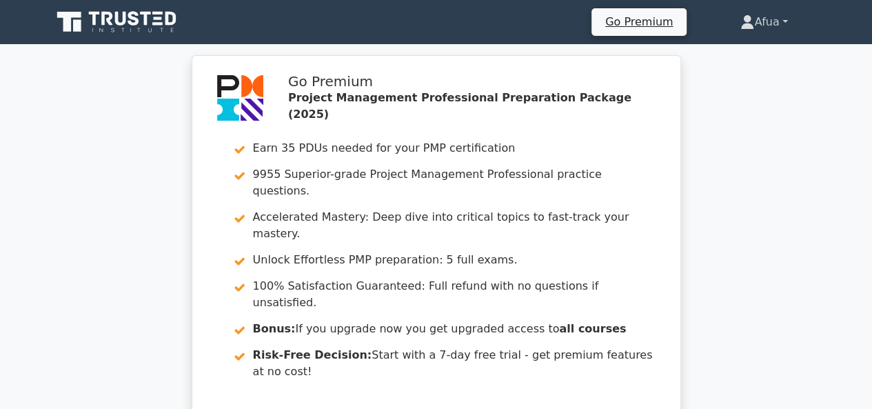
click at [788, 21] on link "Afua" at bounding box center [764, 22] width 113 height 28
click at [759, 76] on link "Settings" at bounding box center [762, 77] width 109 height 22
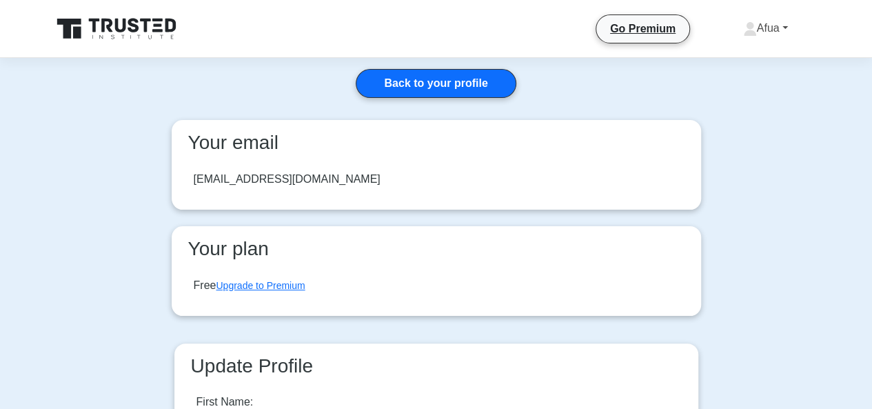
click at [791, 28] on link "Afua" at bounding box center [765, 28] width 111 height 28
click at [744, 88] on link "Settings" at bounding box center [765, 83] width 109 height 22
click at [786, 23] on link "Afua" at bounding box center [765, 28] width 111 height 28
click at [749, 56] on link "Profile" at bounding box center [765, 61] width 109 height 22
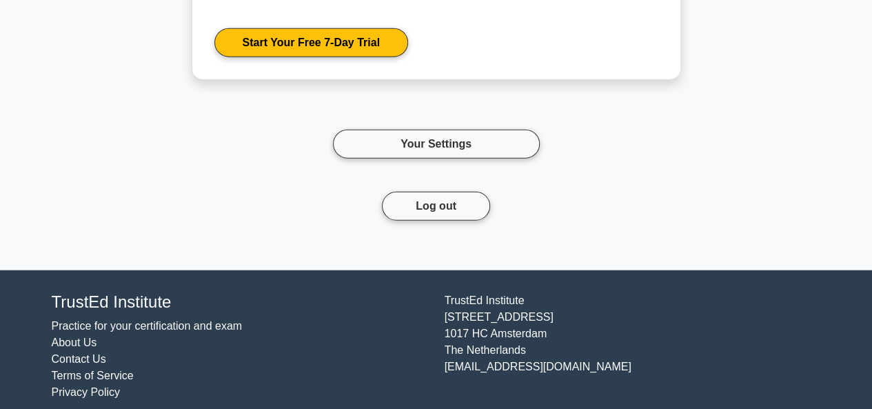
scroll to position [1728, 0]
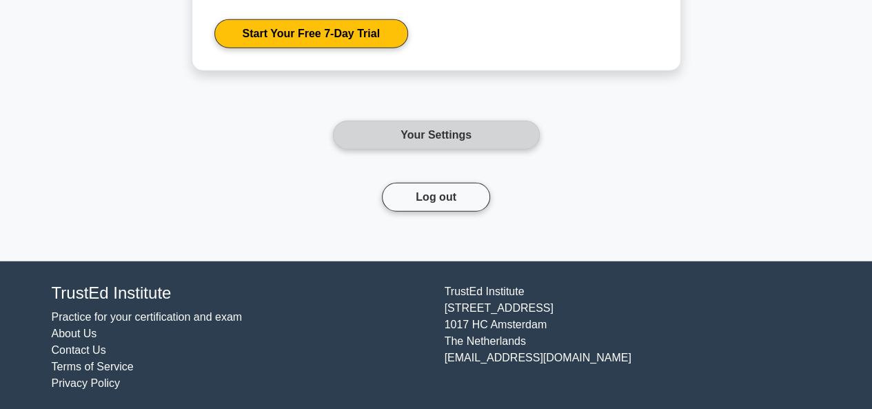
click at [437, 140] on link "Your Settings" at bounding box center [436, 135] width 207 height 29
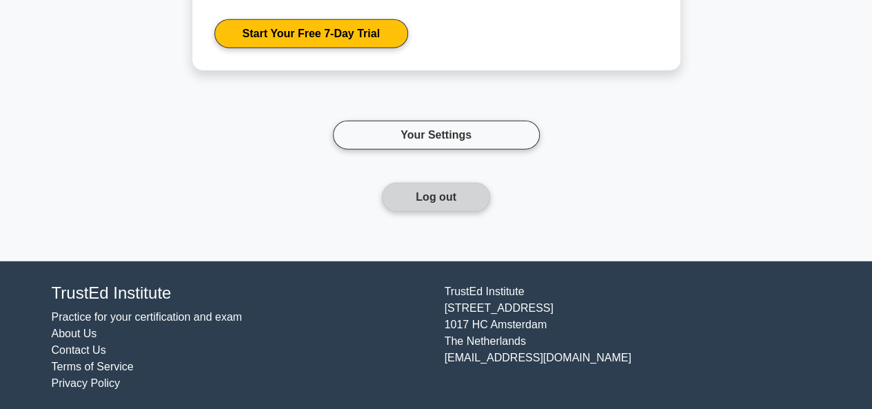
drag, startPoint x: 427, startPoint y: 214, endPoint x: 421, endPoint y: 195, distance: 19.4
click at [427, 213] on form "Log out" at bounding box center [436, 214] width 207 height 62
click at [422, 187] on button "Log out" at bounding box center [436, 197] width 108 height 29
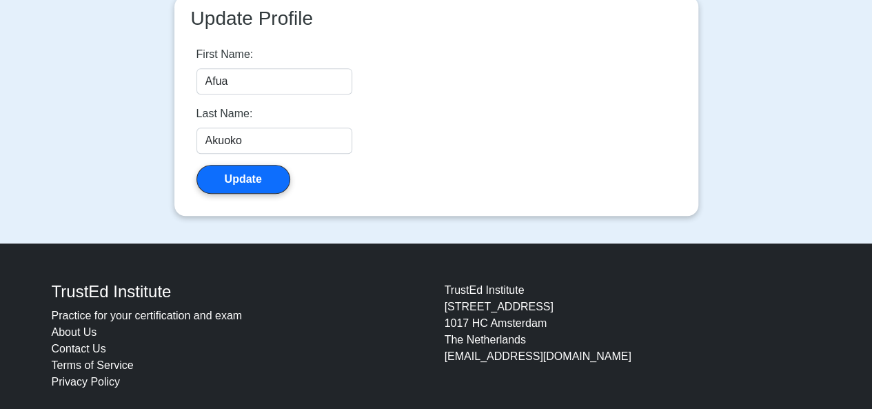
scroll to position [366, 0]
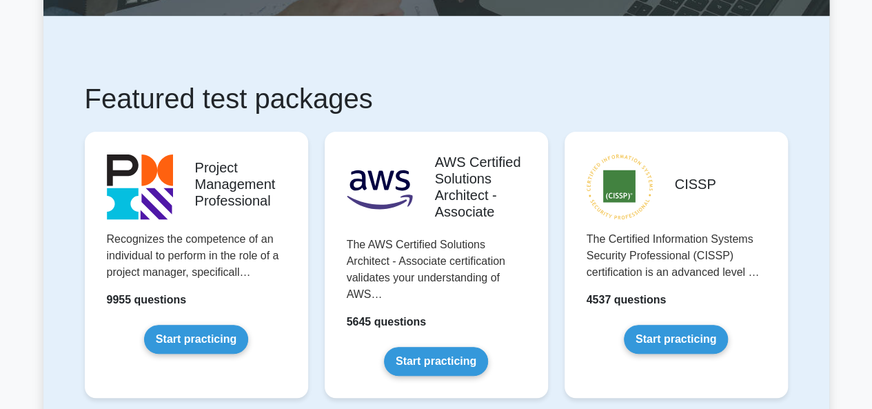
scroll to position [192, 0]
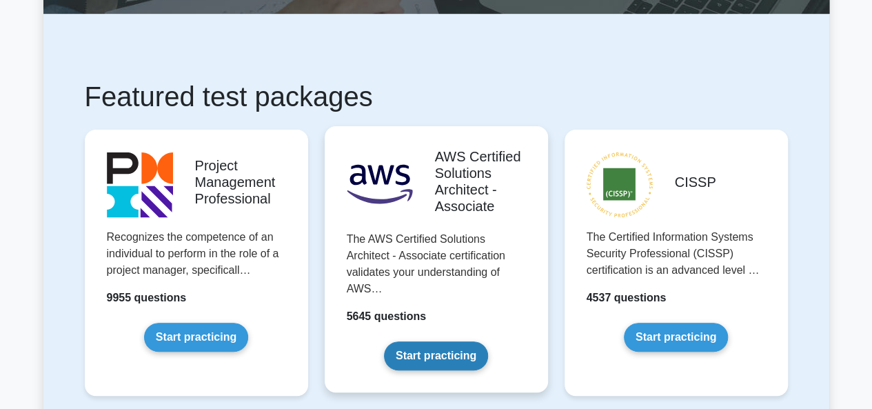
click at [446, 370] on link "Start practicing" at bounding box center [436, 355] width 104 height 29
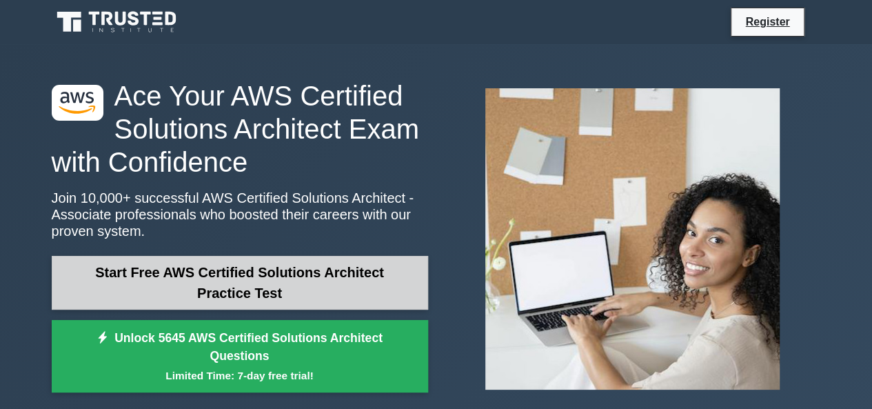
click at [99, 286] on link "Start Free AWS Certified Solutions Architect Practice Test" at bounding box center [240, 283] width 377 height 54
